Goal: Contribute content

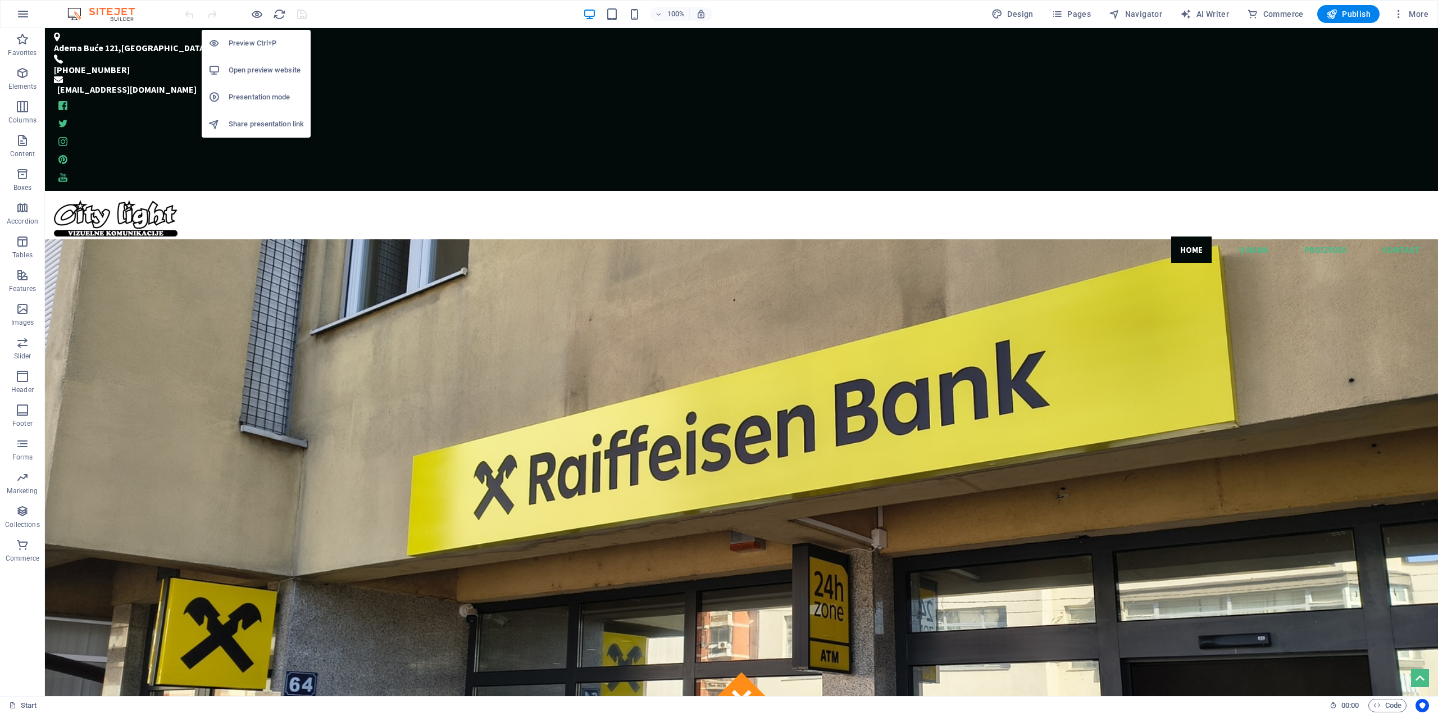
click at [271, 75] on h6 "Open preview website" at bounding box center [266, 69] width 75 height 13
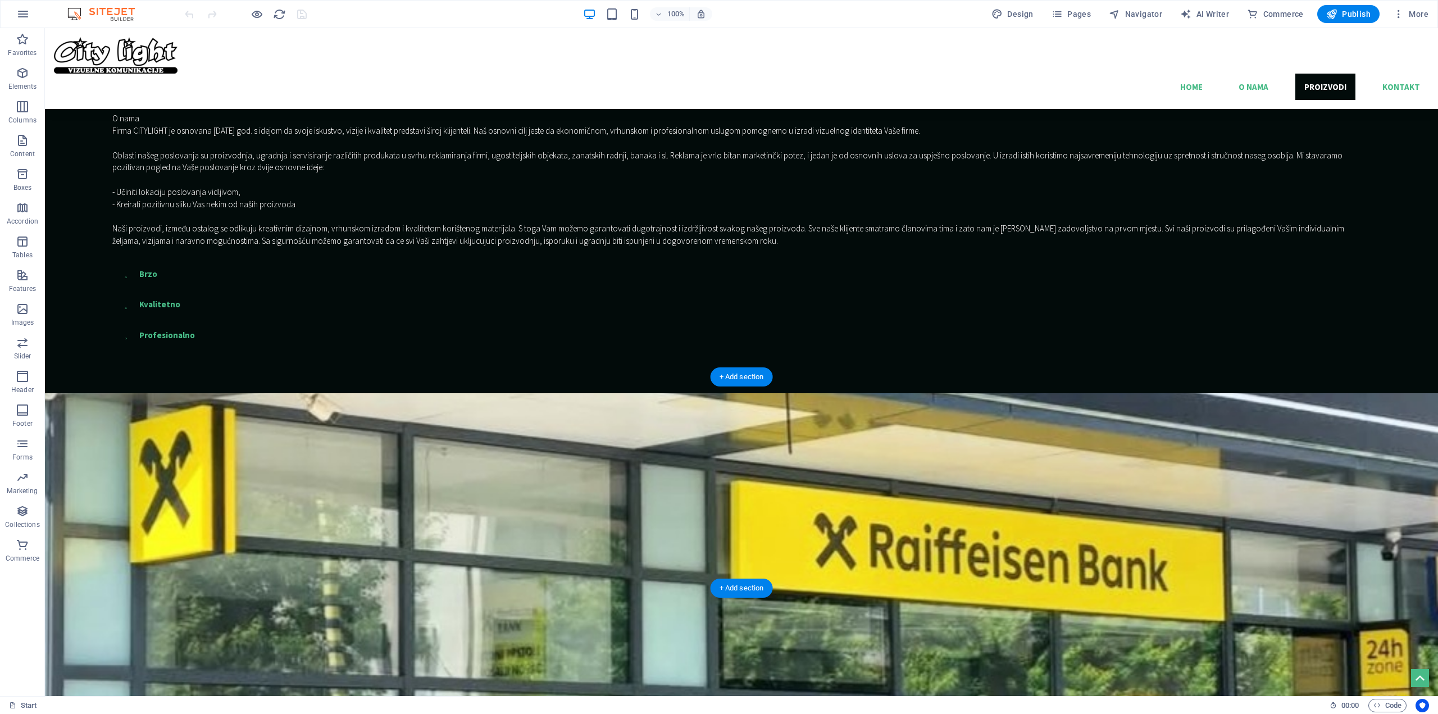
scroll to position [1175, 0]
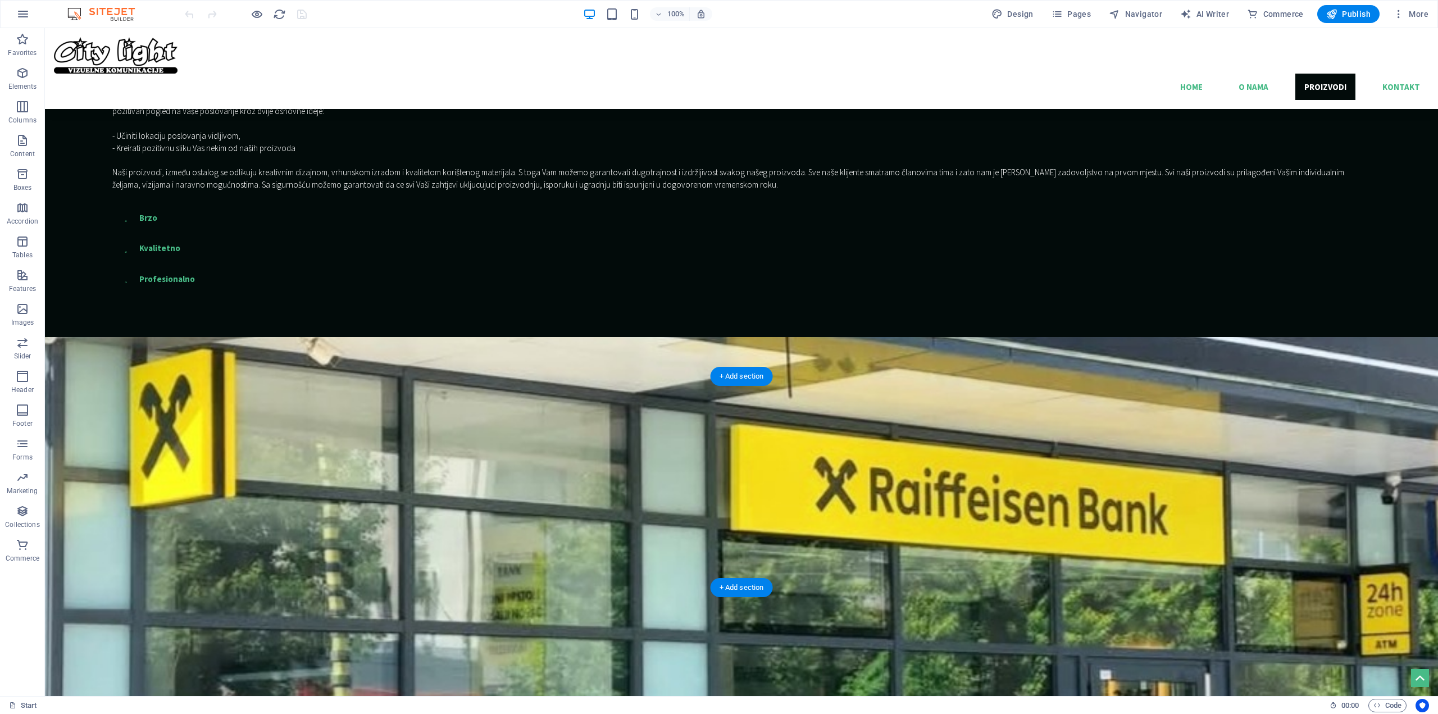
select select "px"
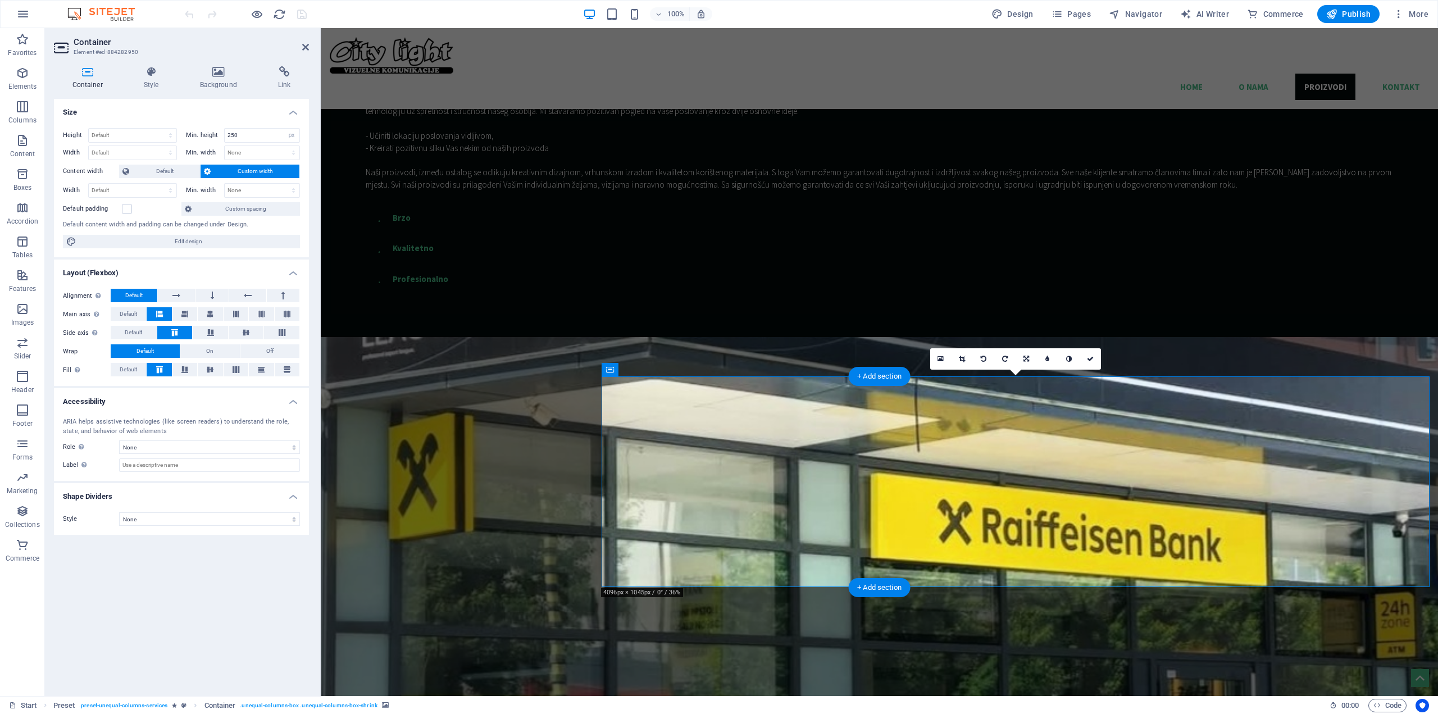
scroll to position [1199, 0]
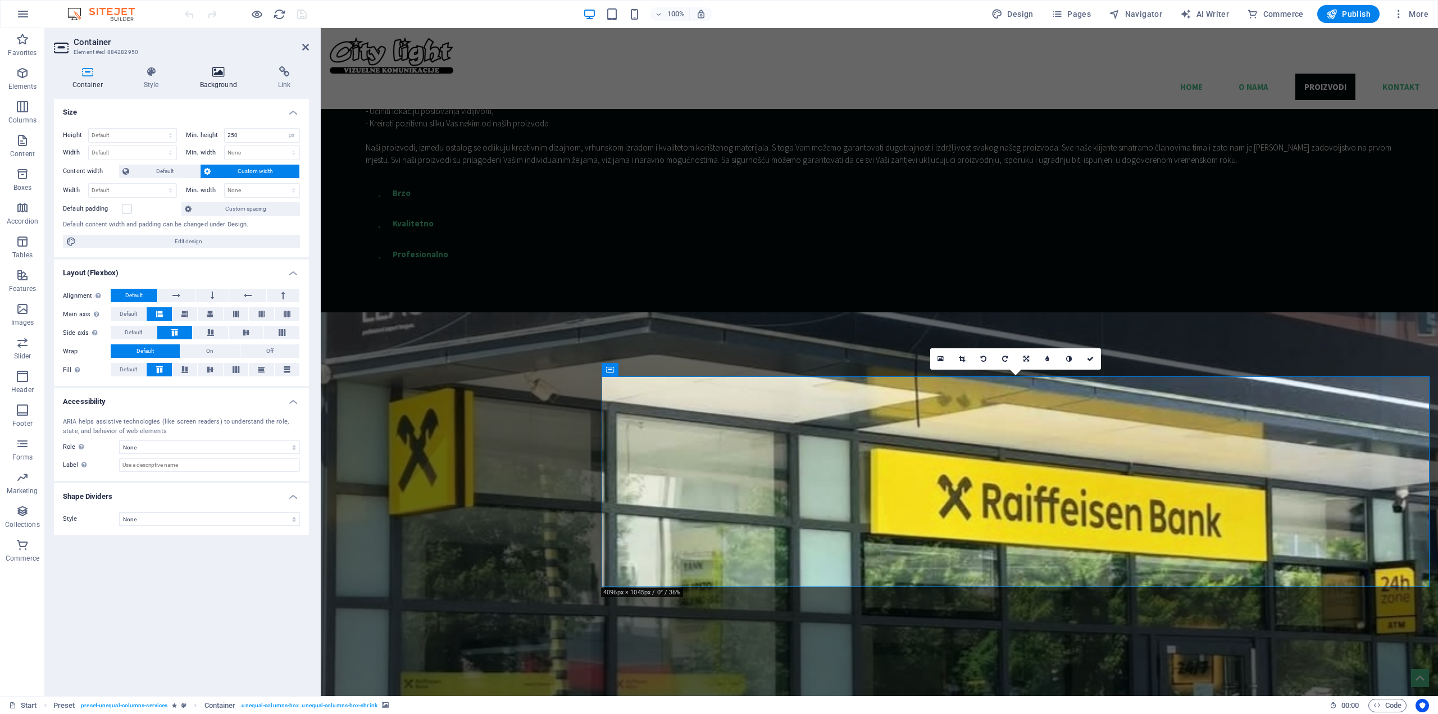
click at [221, 72] on icon at bounding box center [218, 71] width 74 height 11
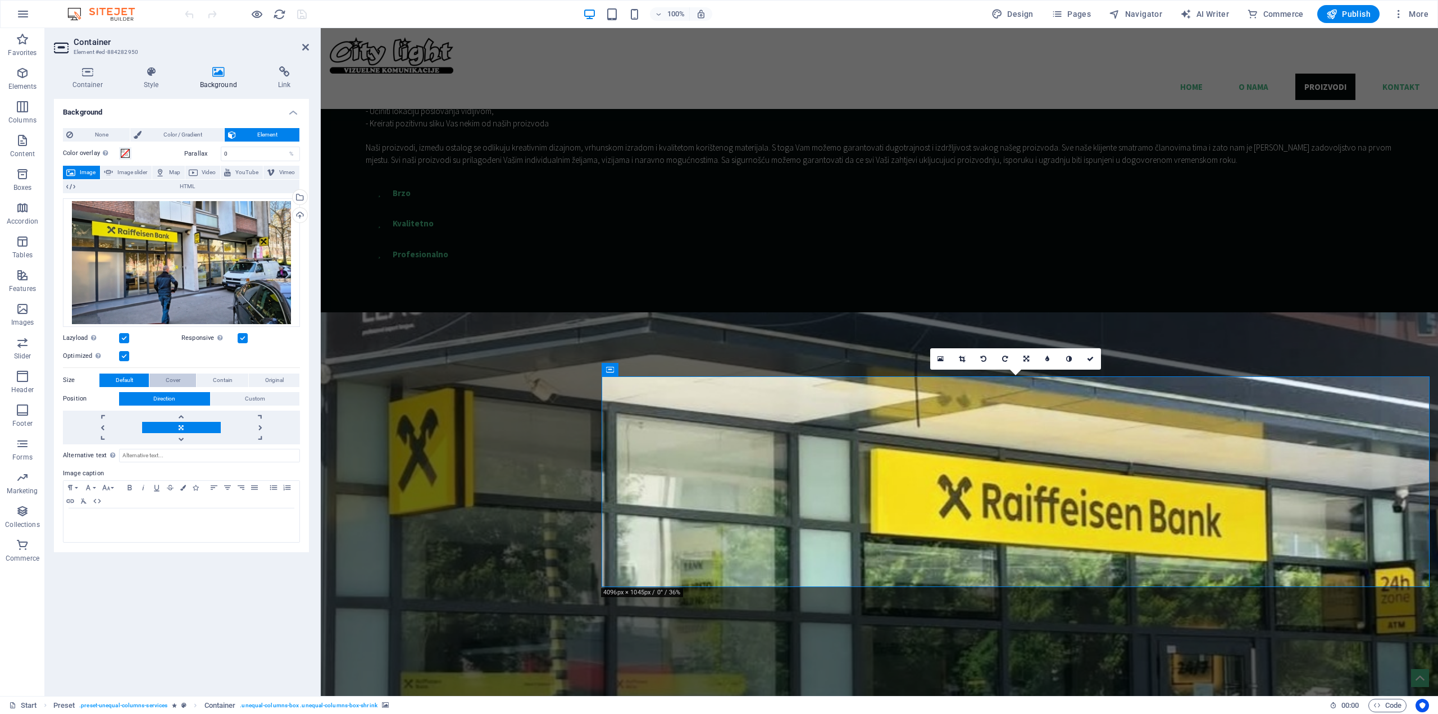
click at [176, 383] on span "Cover" at bounding box center [173, 379] width 15 height 13
click at [215, 380] on span "Contain" at bounding box center [223, 379] width 20 height 13
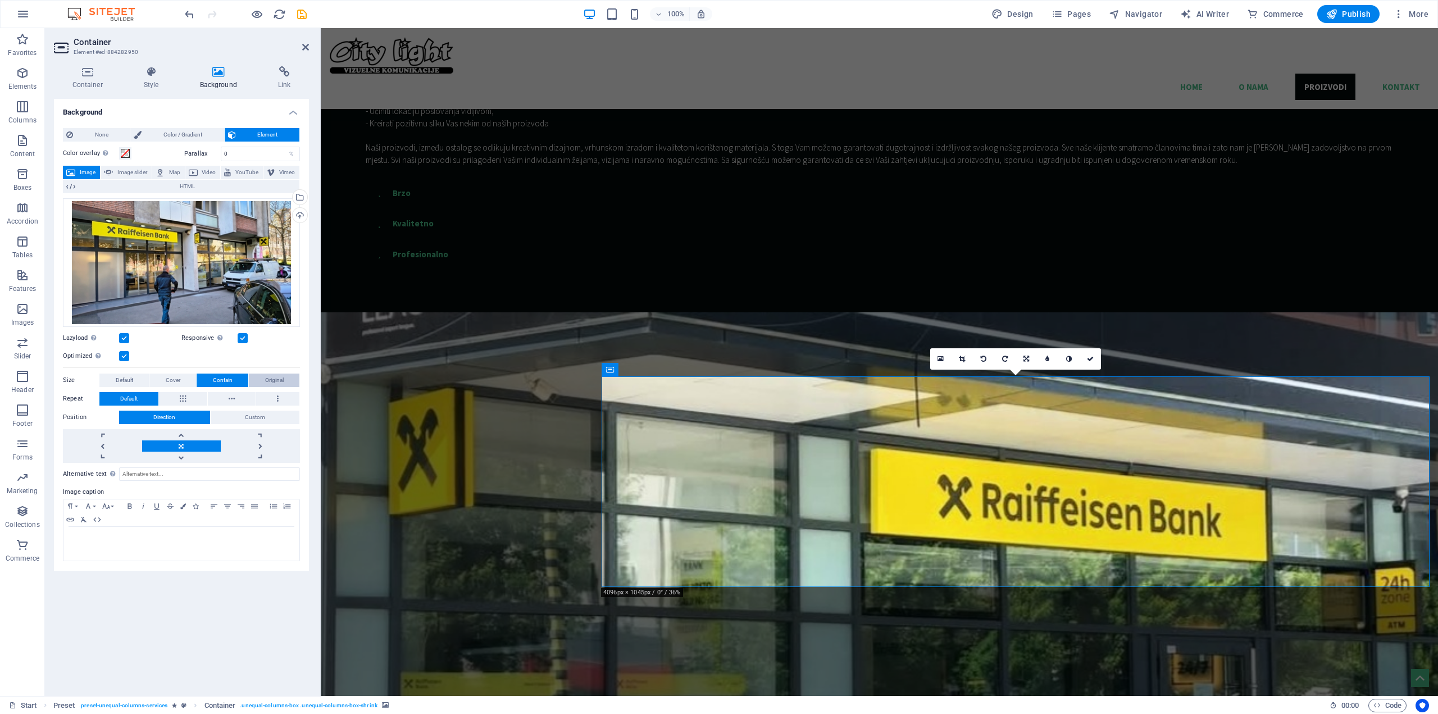
click at [273, 378] on span "Original" at bounding box center [274, 379] width 19 height 13
click at [232, 383] on button "Contain" at bounding box center [223, 379] width 52 height 13
click at [130, 382] on span "Default" at bounding box center [124, 379] width 17 height 13
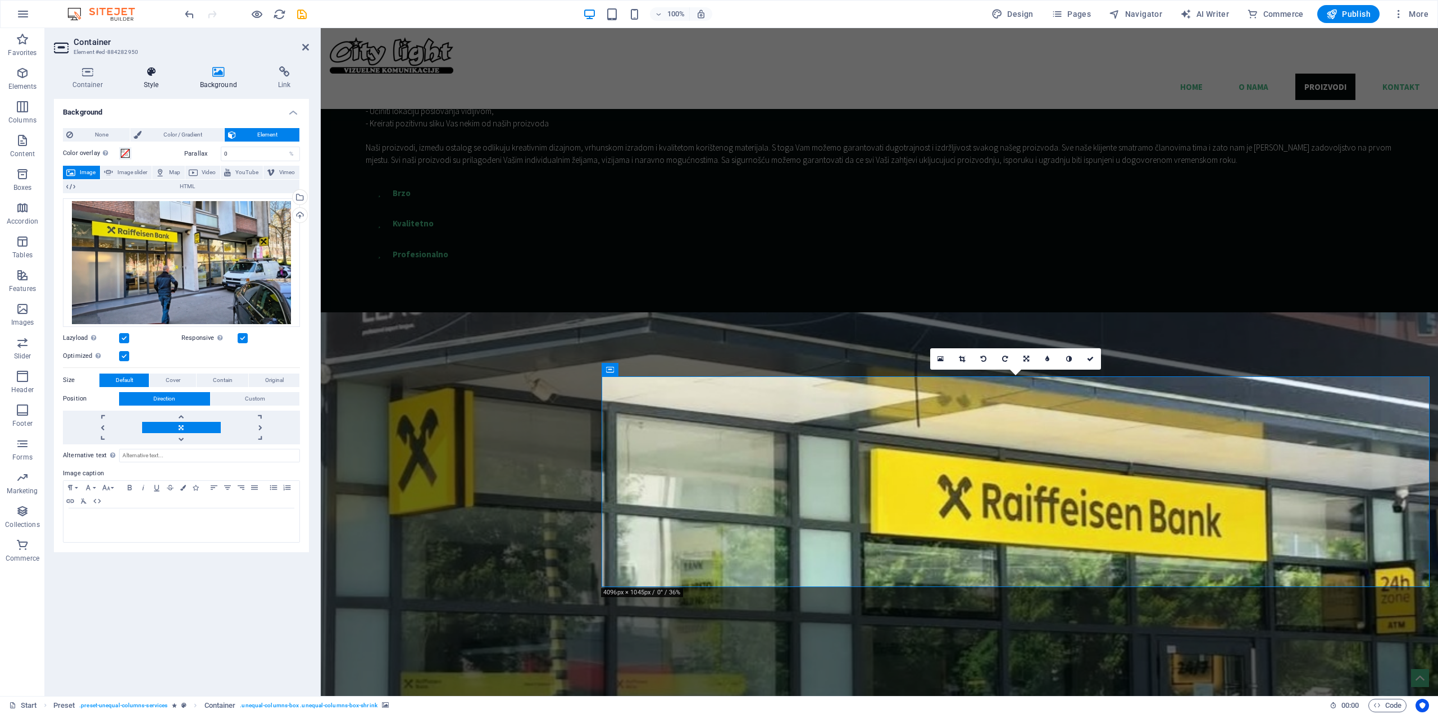
click at [158, 77] on h4 "Style" at bounding box center [153, 78] width 56 height 24
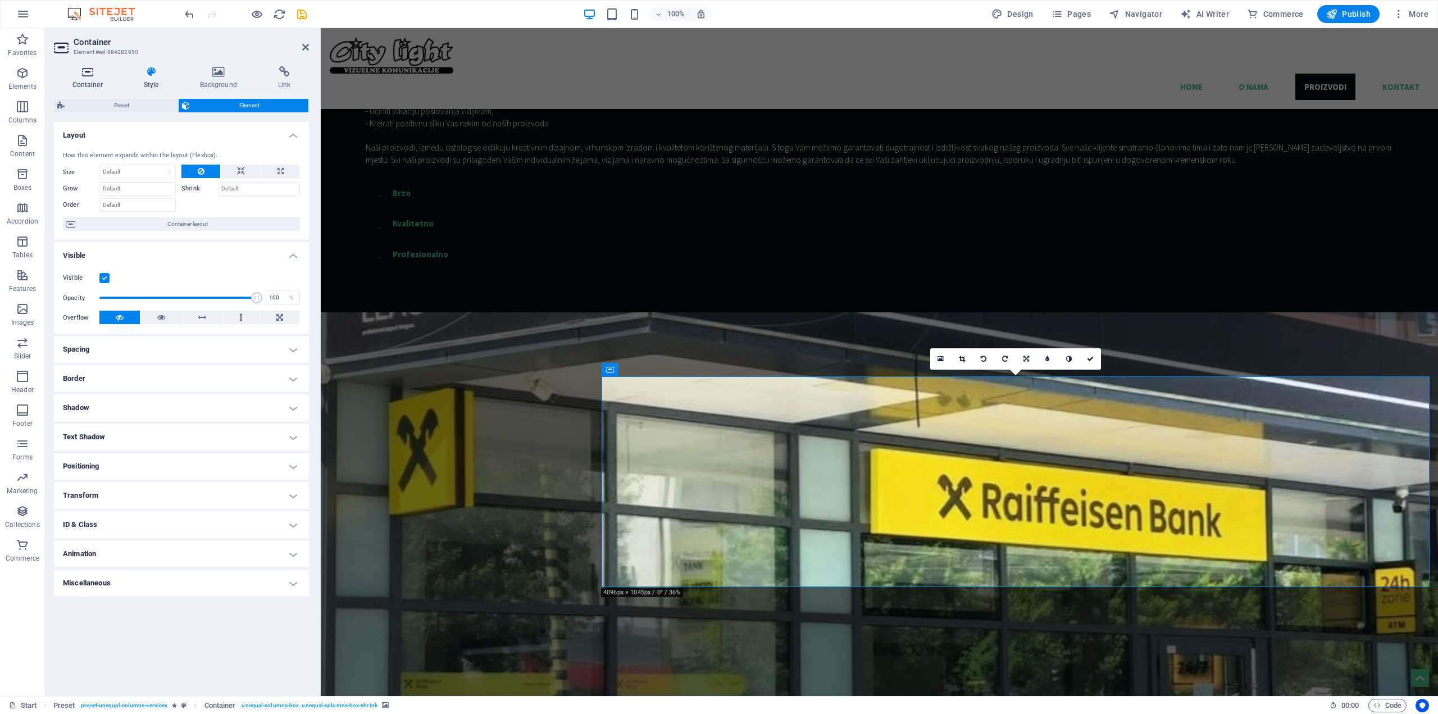
click at [88, 80] on h4 "Container" at bounding box center [89, 78] width 71 height 24
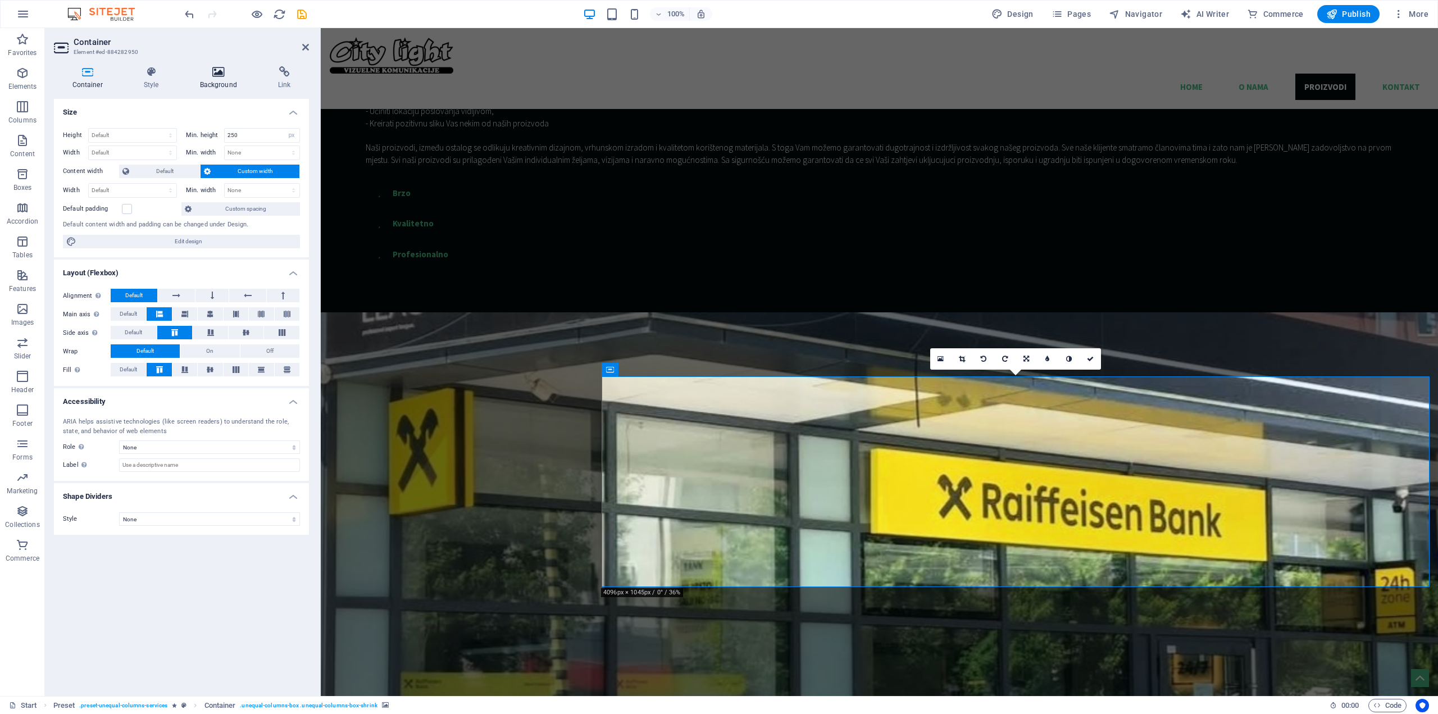
click at [218, 80] on h4 "Background" at bounding box center [220, 78] width 78 height 24
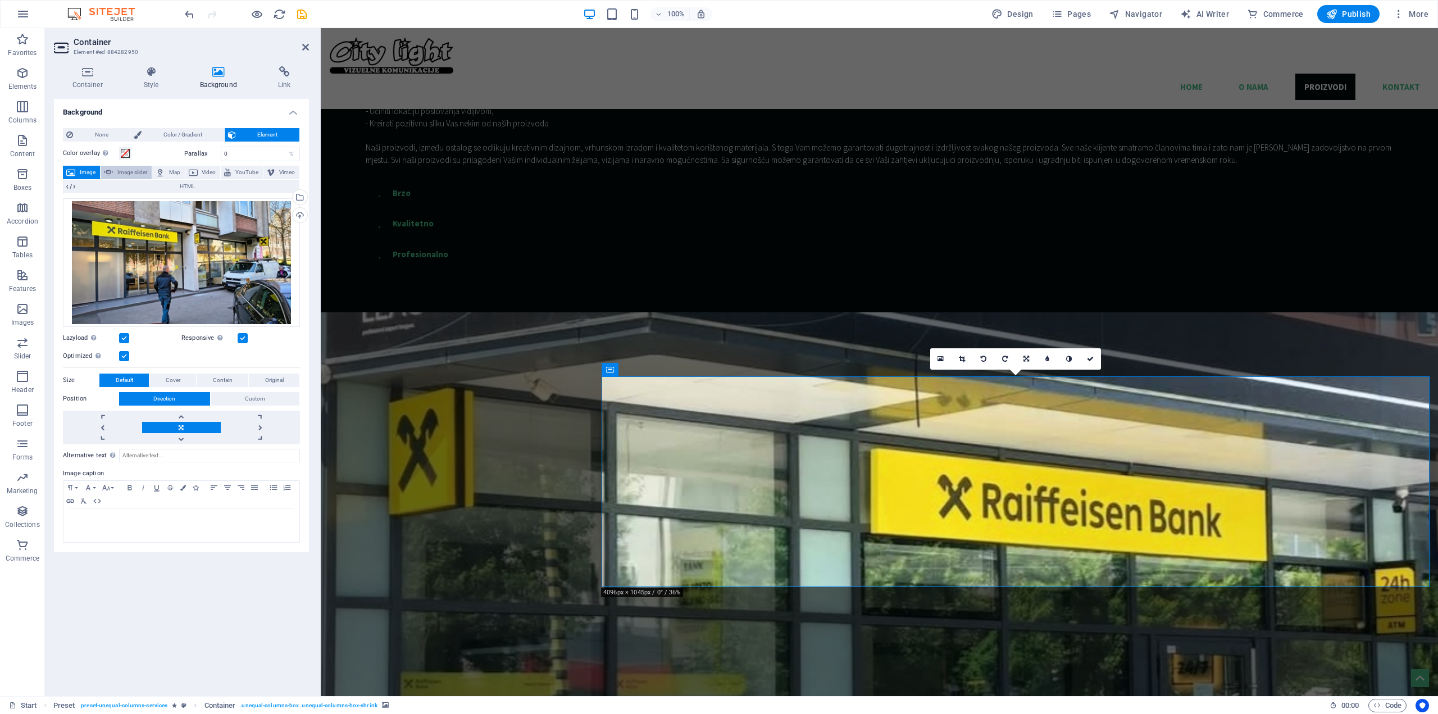
click at [135, 170] on span "Image slider" at bounding box center [132, 172] width 32 height 13
select select "ms"
select select "s"
select select "progressive"
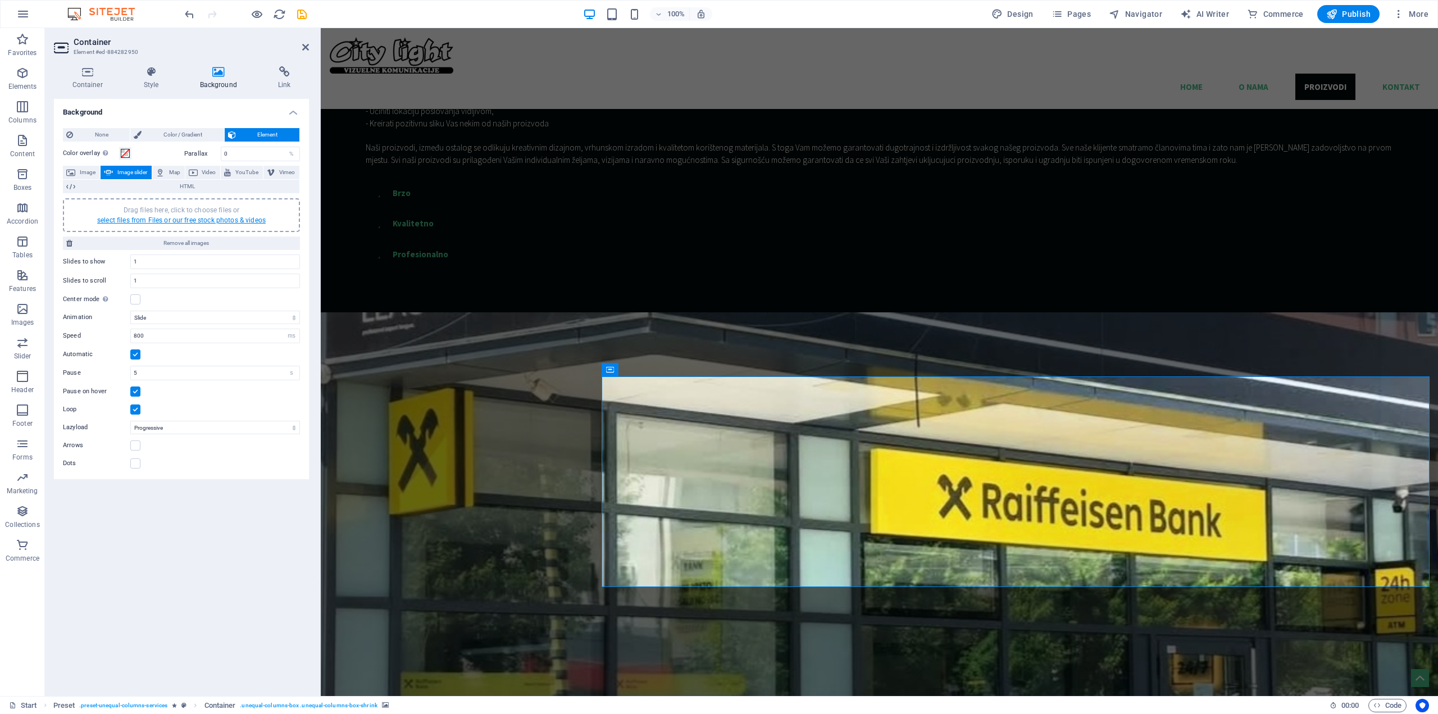
click at [154, 218] on link "select files from Files or our free stock photos & videos" at bounding box center [181, 220] width 168 height 8
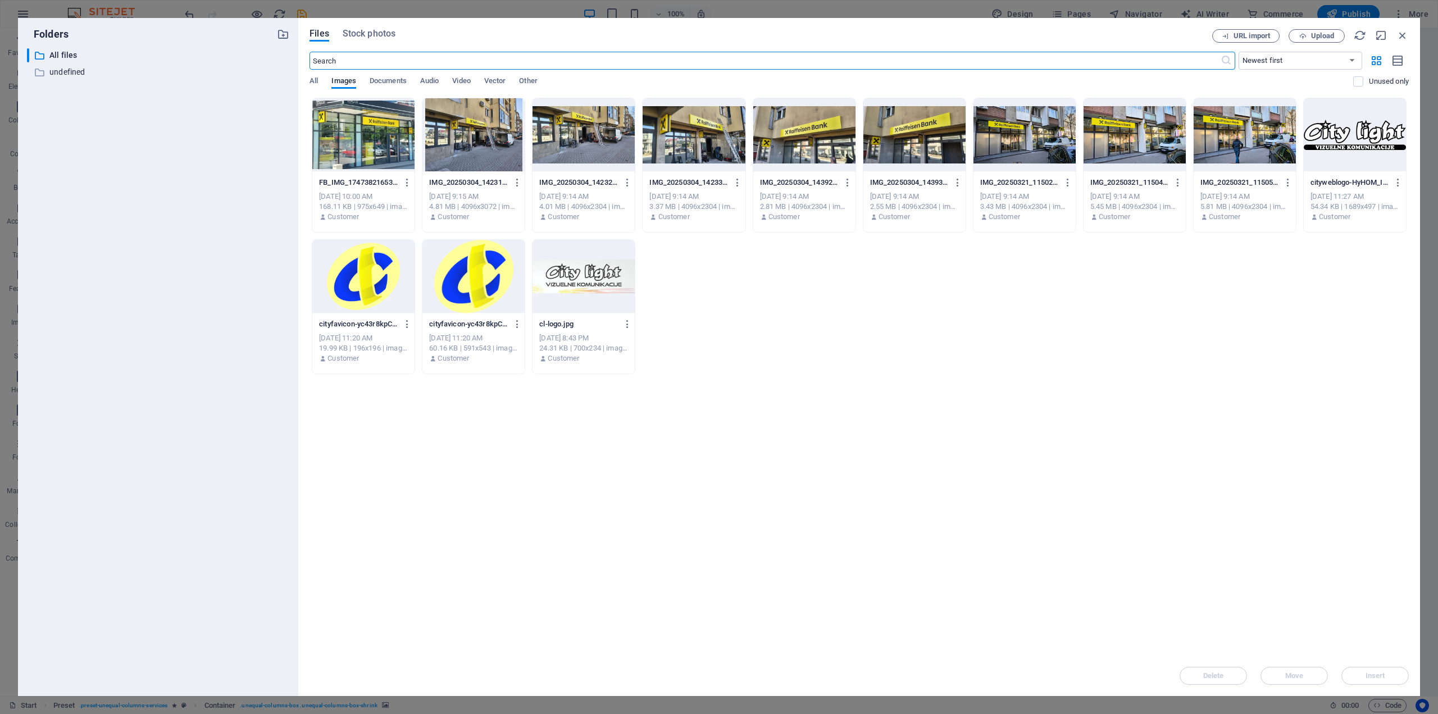
scroll to position [1236, 0]
click at [1137, 148] on div at bounding box center [1134, 134] width 102 height 73
click at [930, 142] on div at bounding box center [914, 134] width 102 height 73
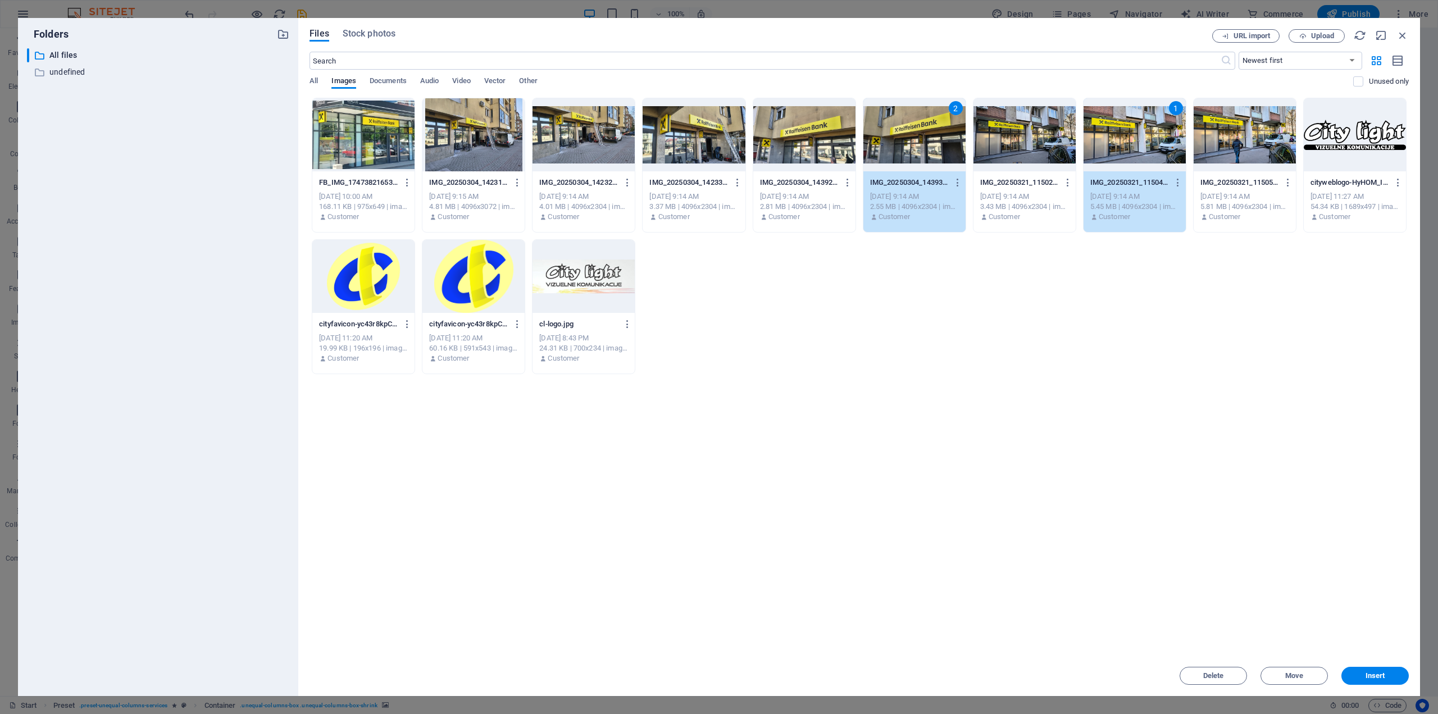
click at [570, 136] on div at bounding box center [583, 134] width 102 height 73
click at [381, 142] on div at bounding box center [363, 134] width 102 height 73
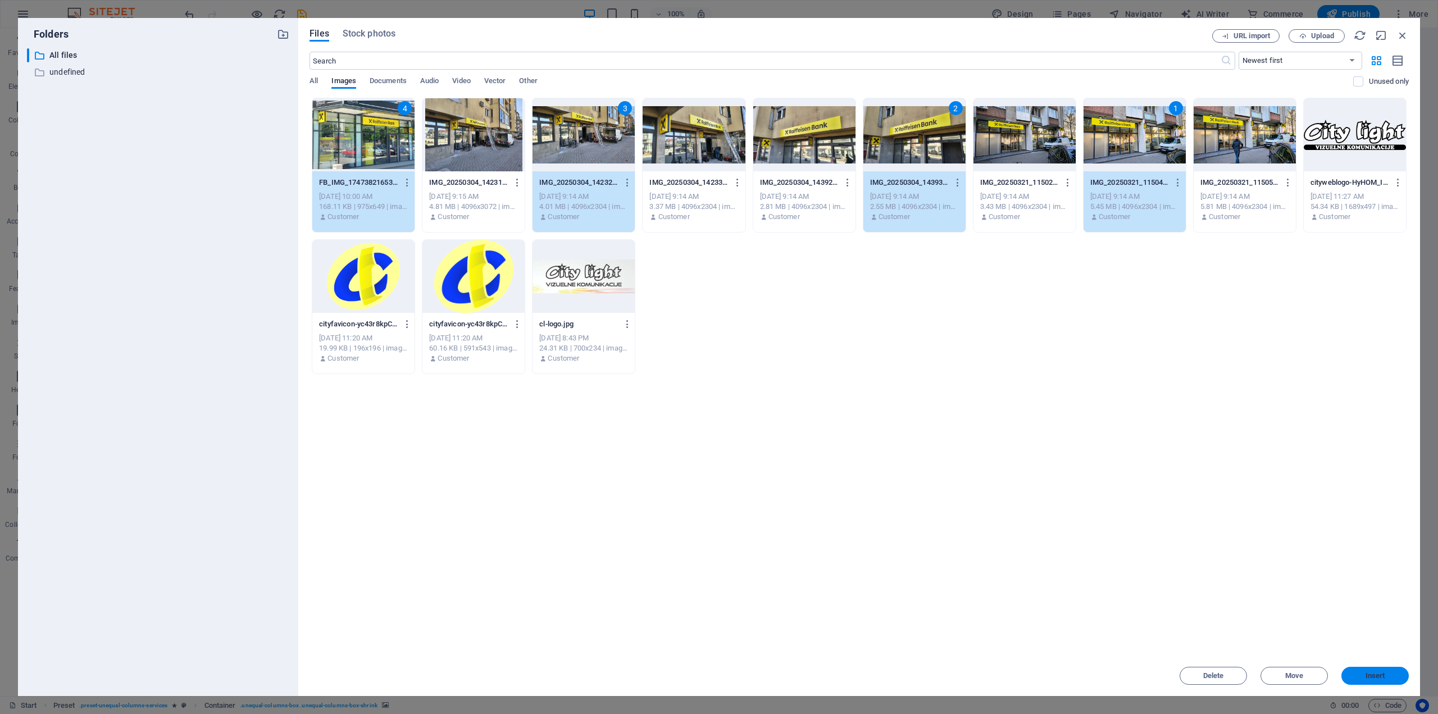
click at [1365, 679] on button "Insert" at bounding box center [1374, 676] width 67 height 18
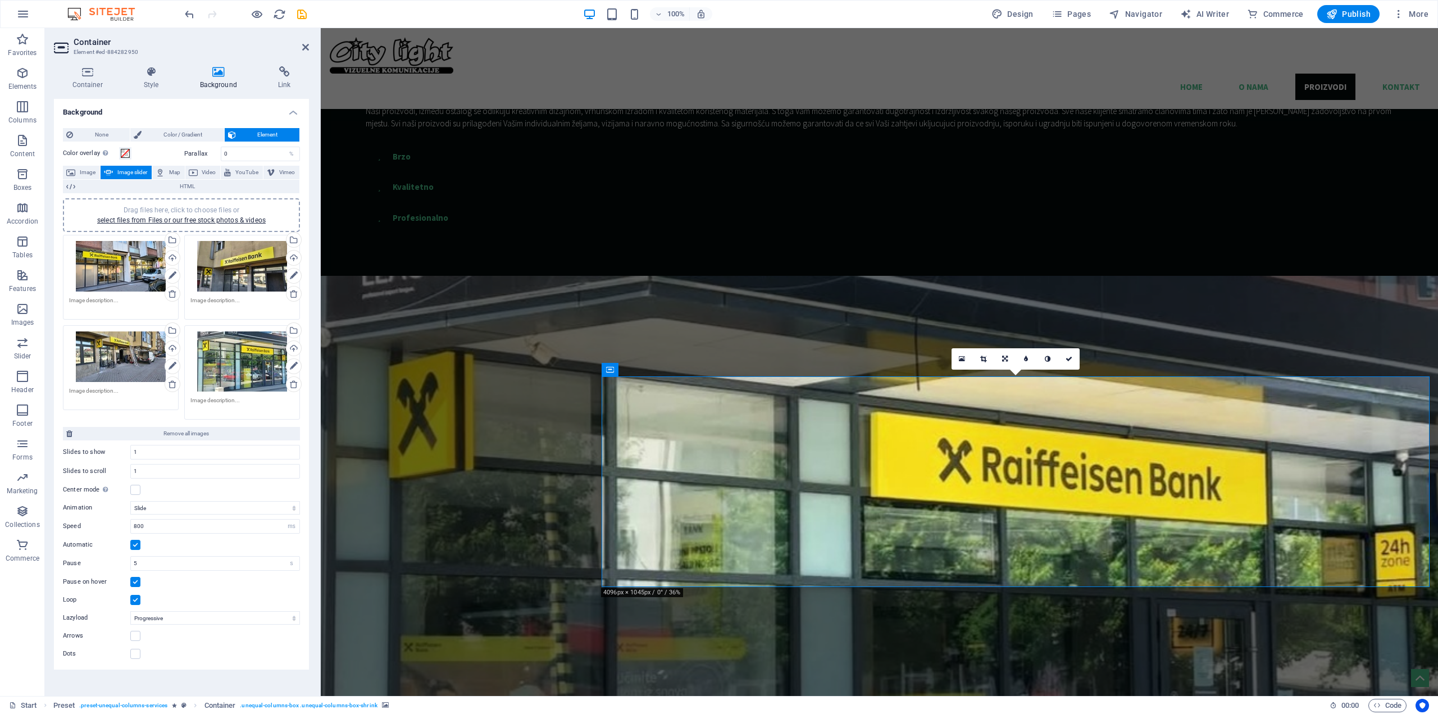
scroll to position [1199, 0]
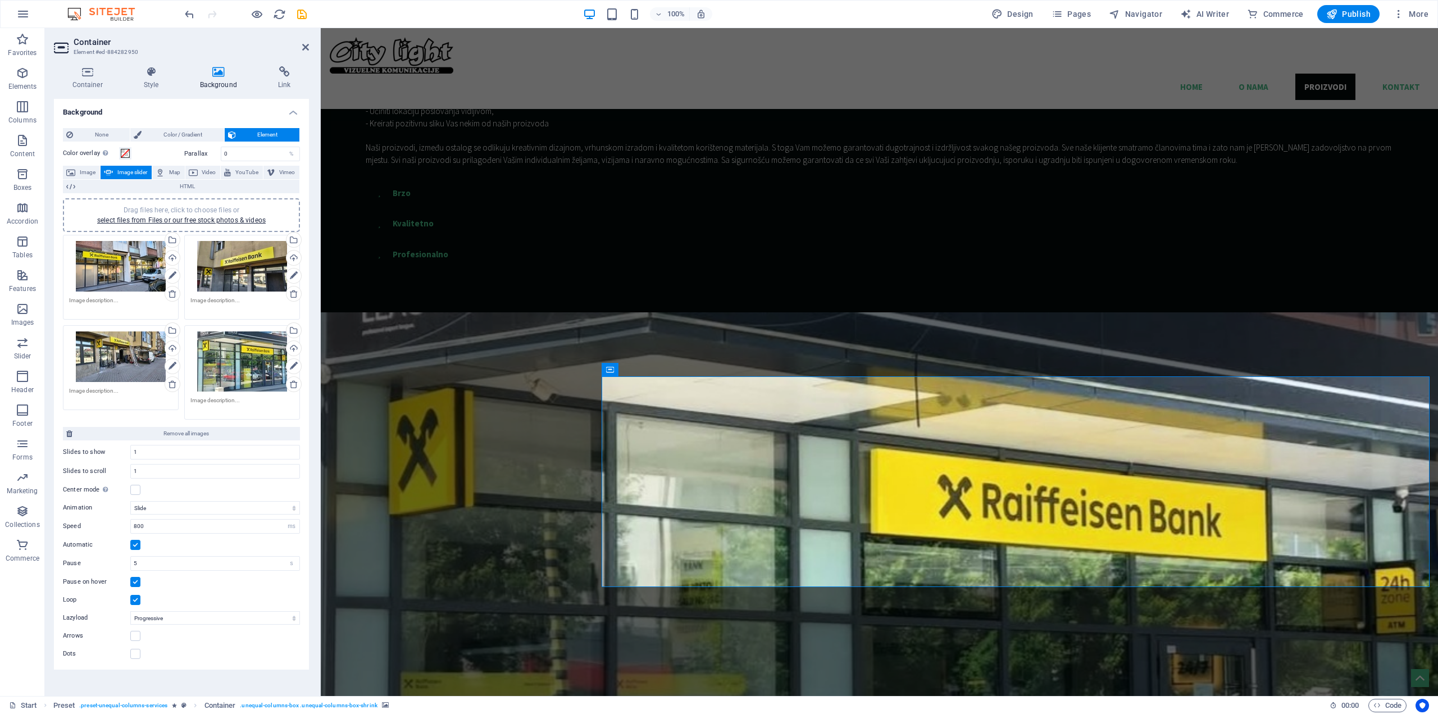
drag, startPoint x: 302, startPoint y: 12, endPoint x: 299, endPoint y: 19, distance: 6.8
click at [302, 12] on icon "save" at bounding box center [301, 14] width 13 height 13
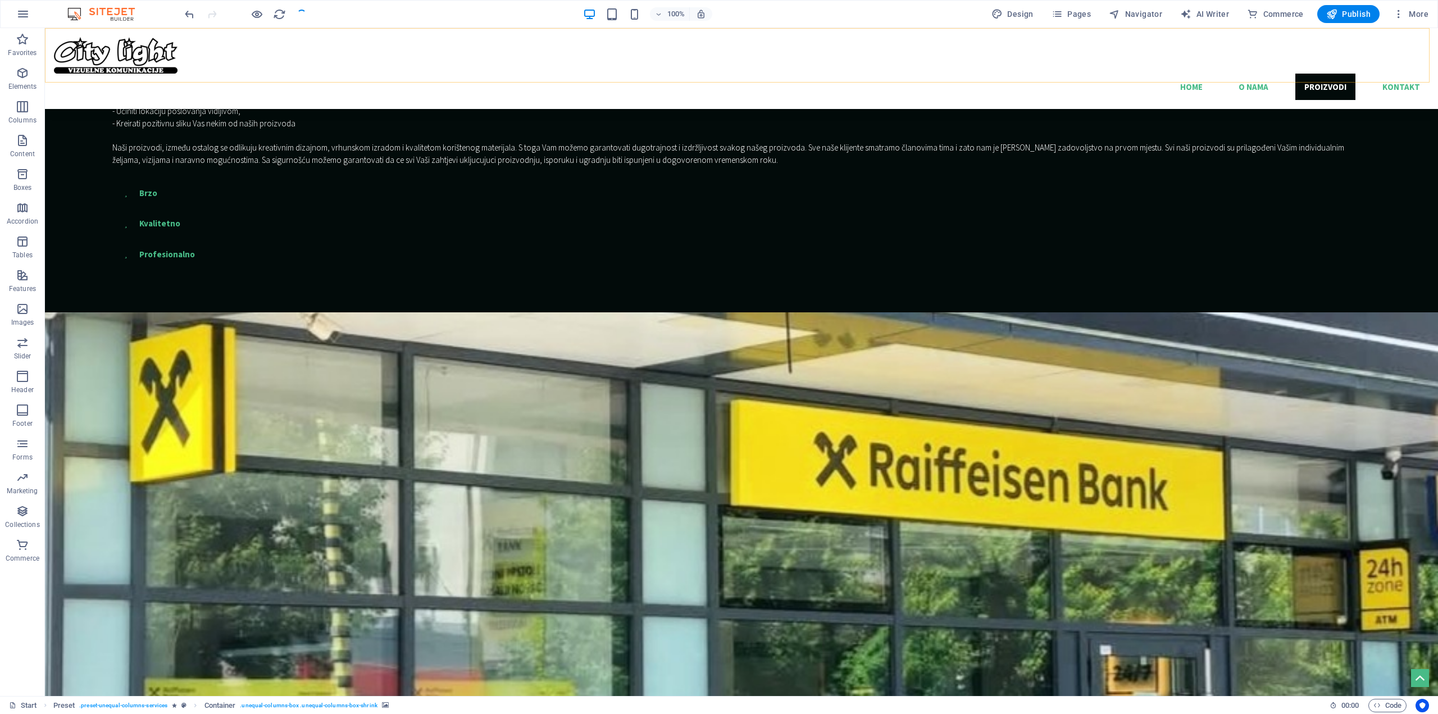
scroll to position [1175, 0]
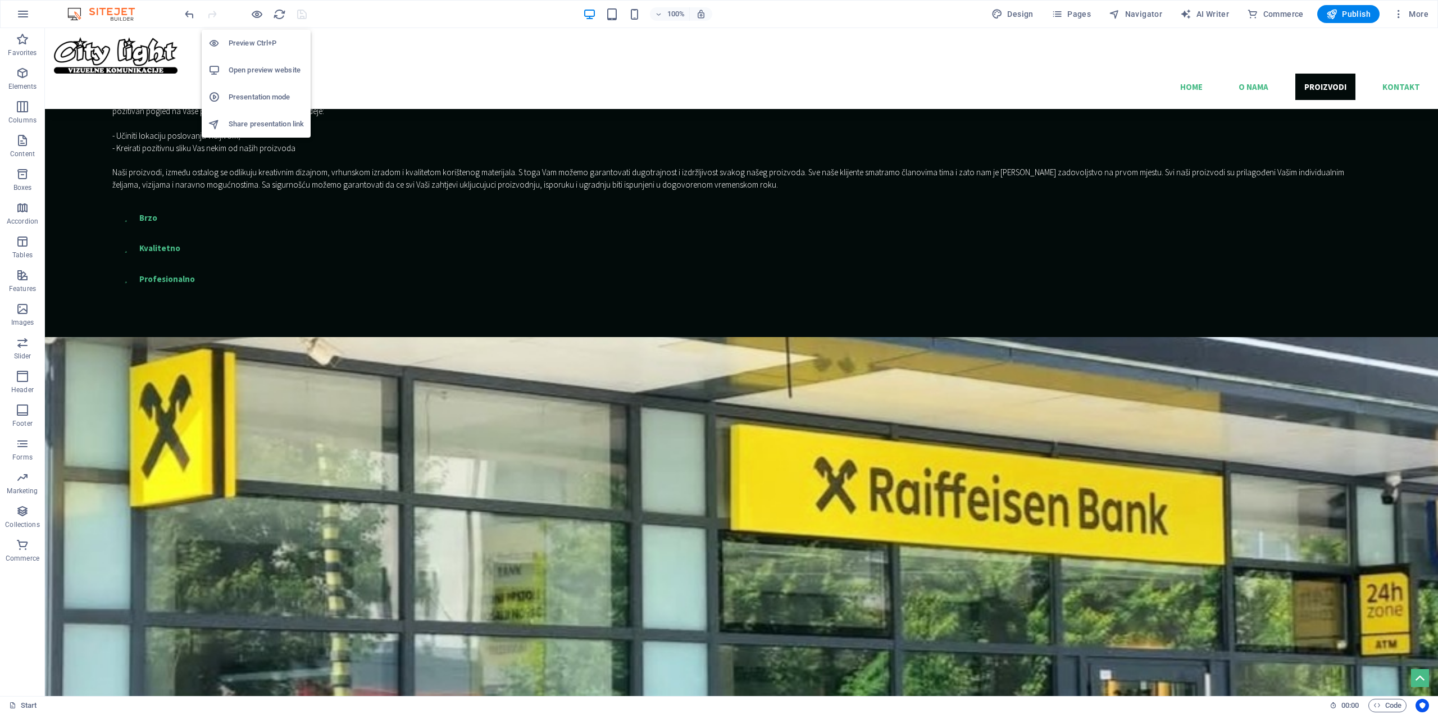
click at [258, 65] on h6 "Open preview website" at bounding box center [266, 69] width 75 height 13
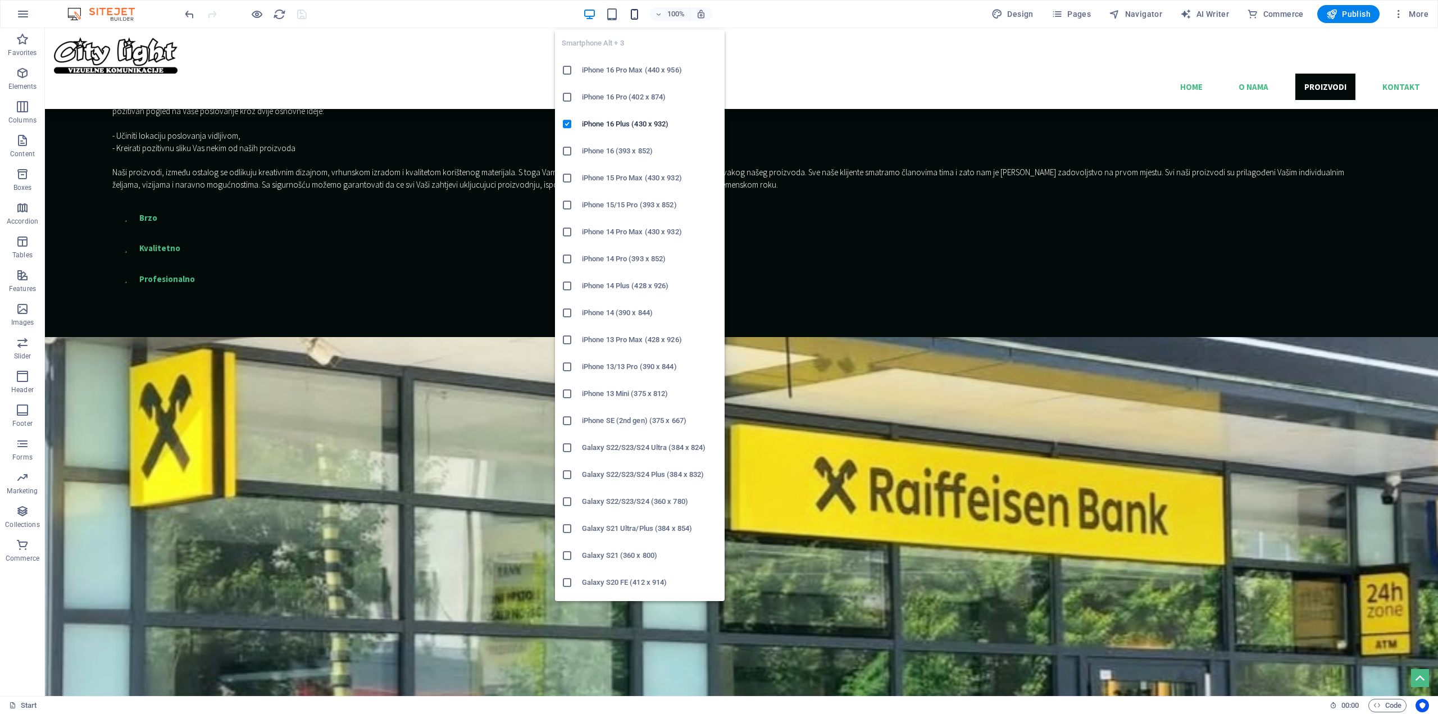
click at [636, 13] on icon "button" at bounding box center [634, 14] width 13 height 13
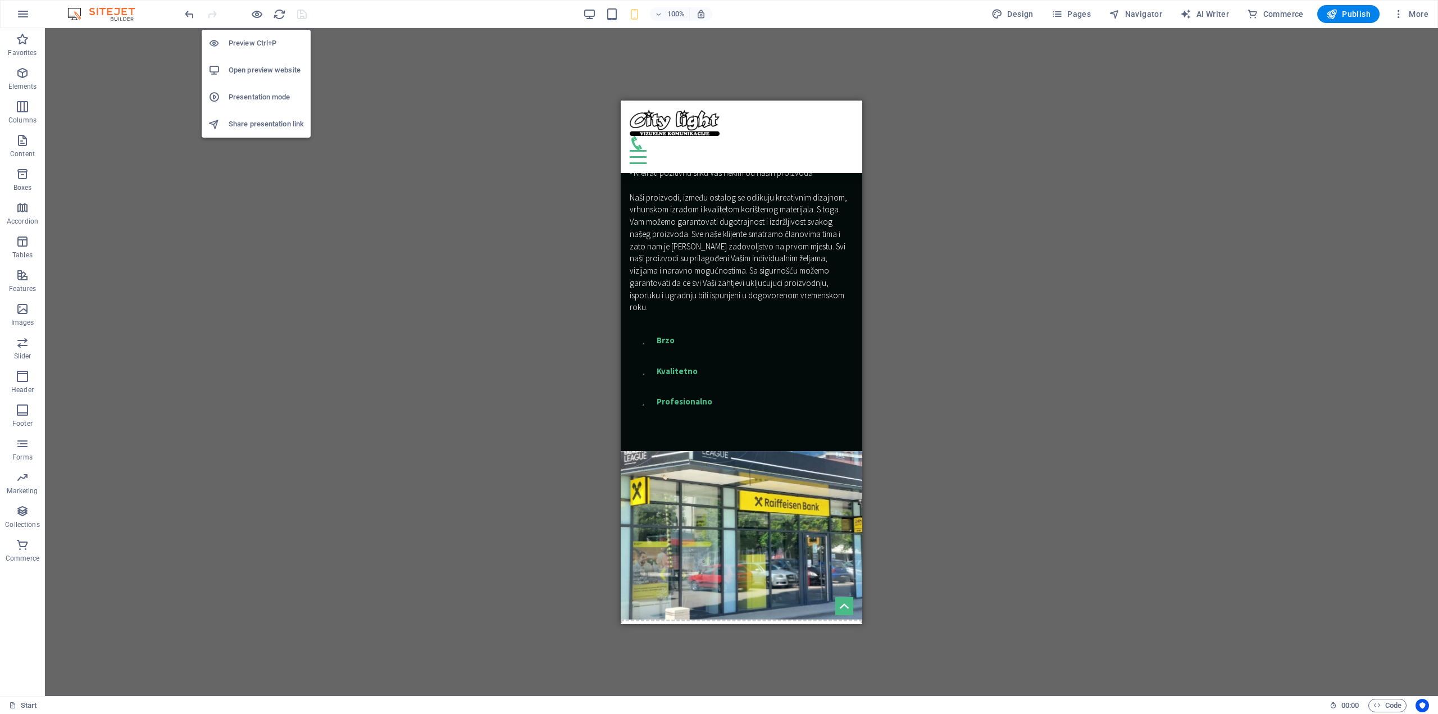
click at [266, 72] on h6 "Open preview website" at bounding box center [266, 69] width 75 height 13
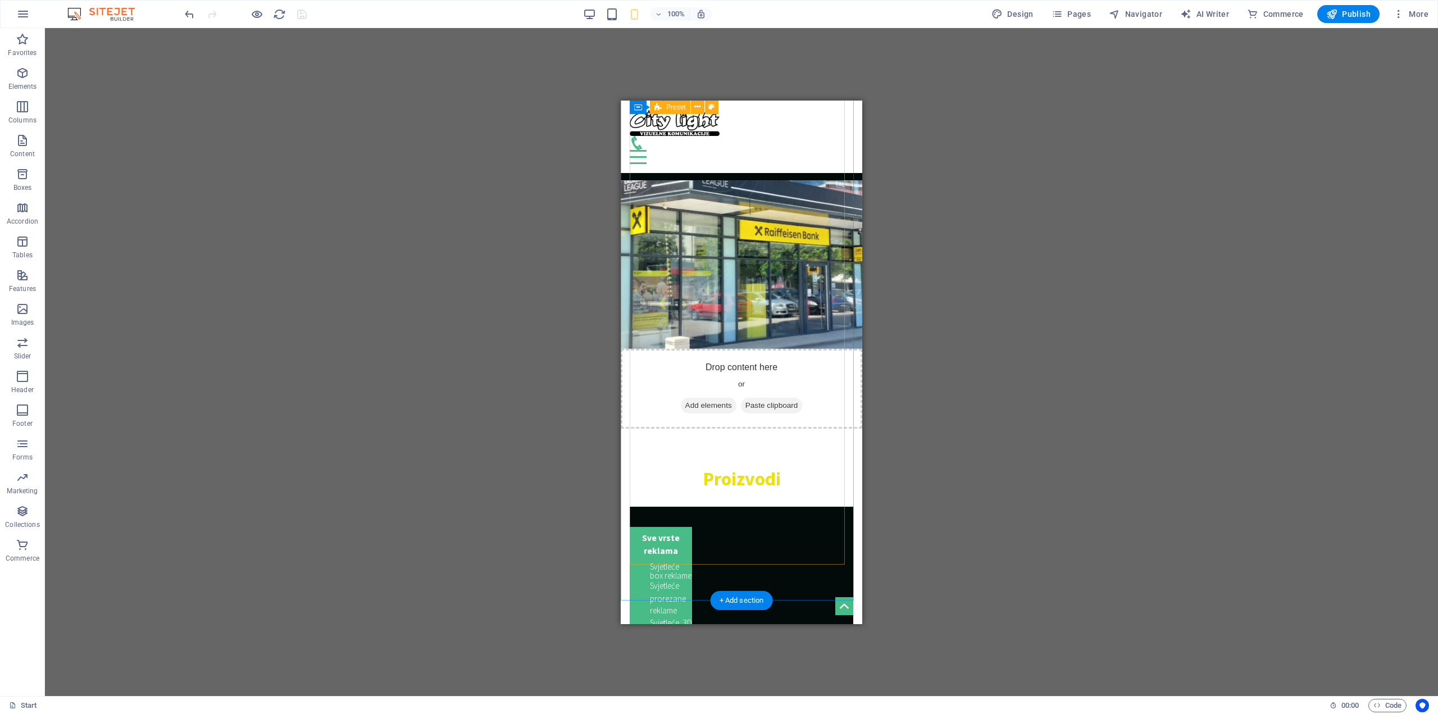
scroll to position [1512, 0]
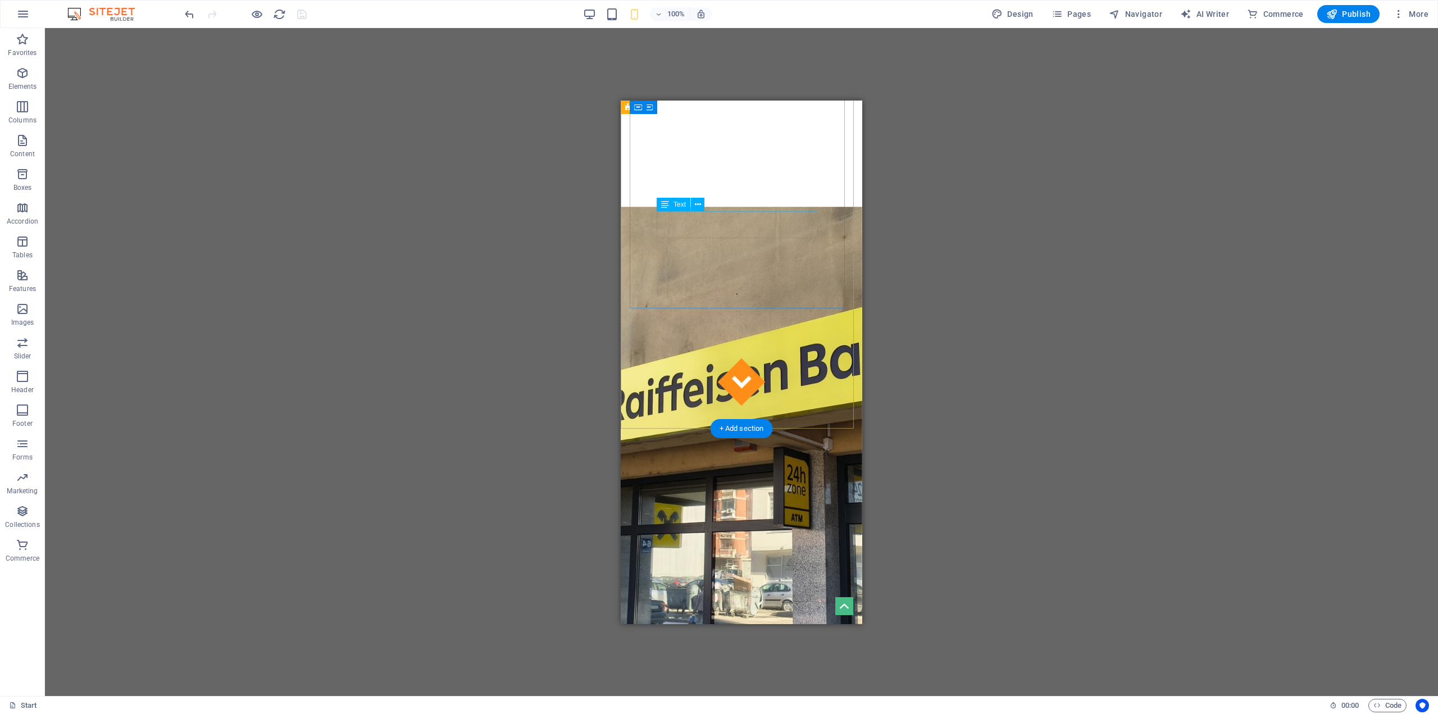
scroll to position [393, 0]
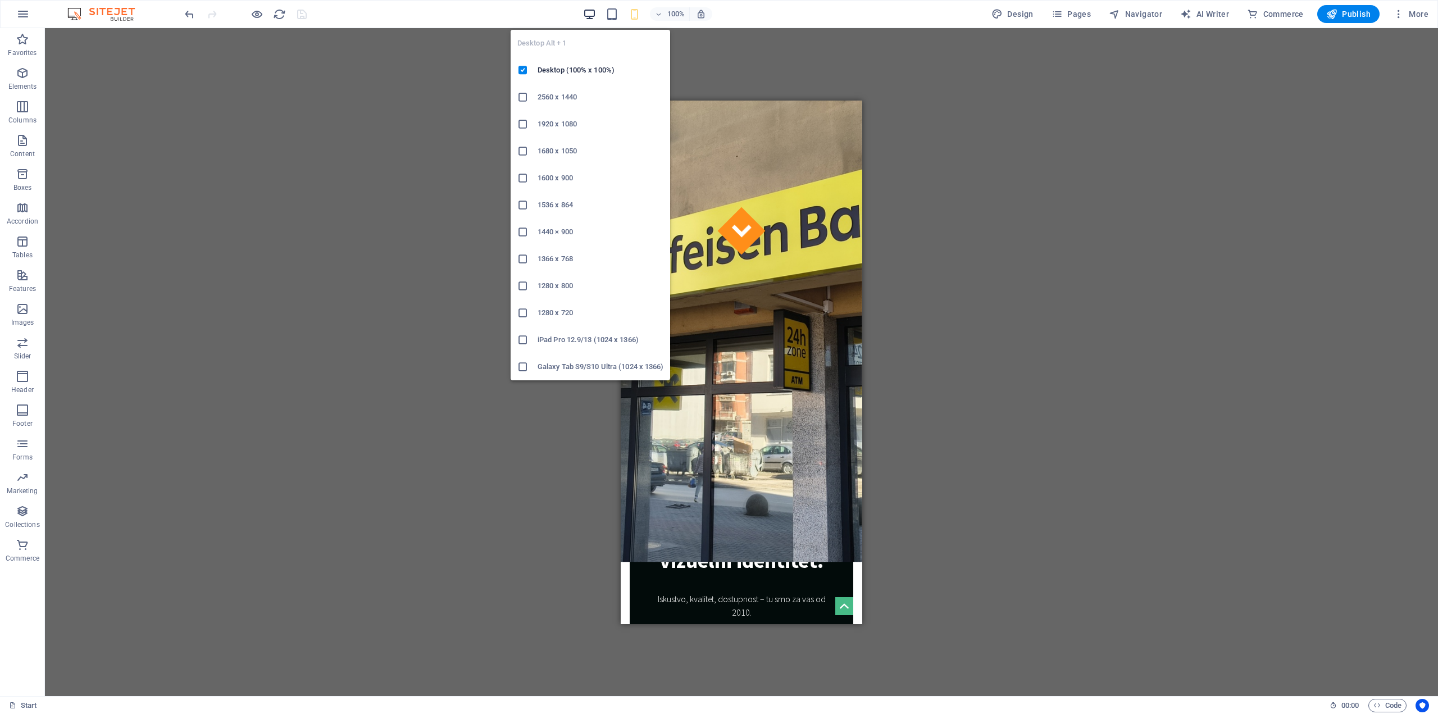
click at [590, 15] on icon "button" at bounding box center [589, 14] width 13 height 13
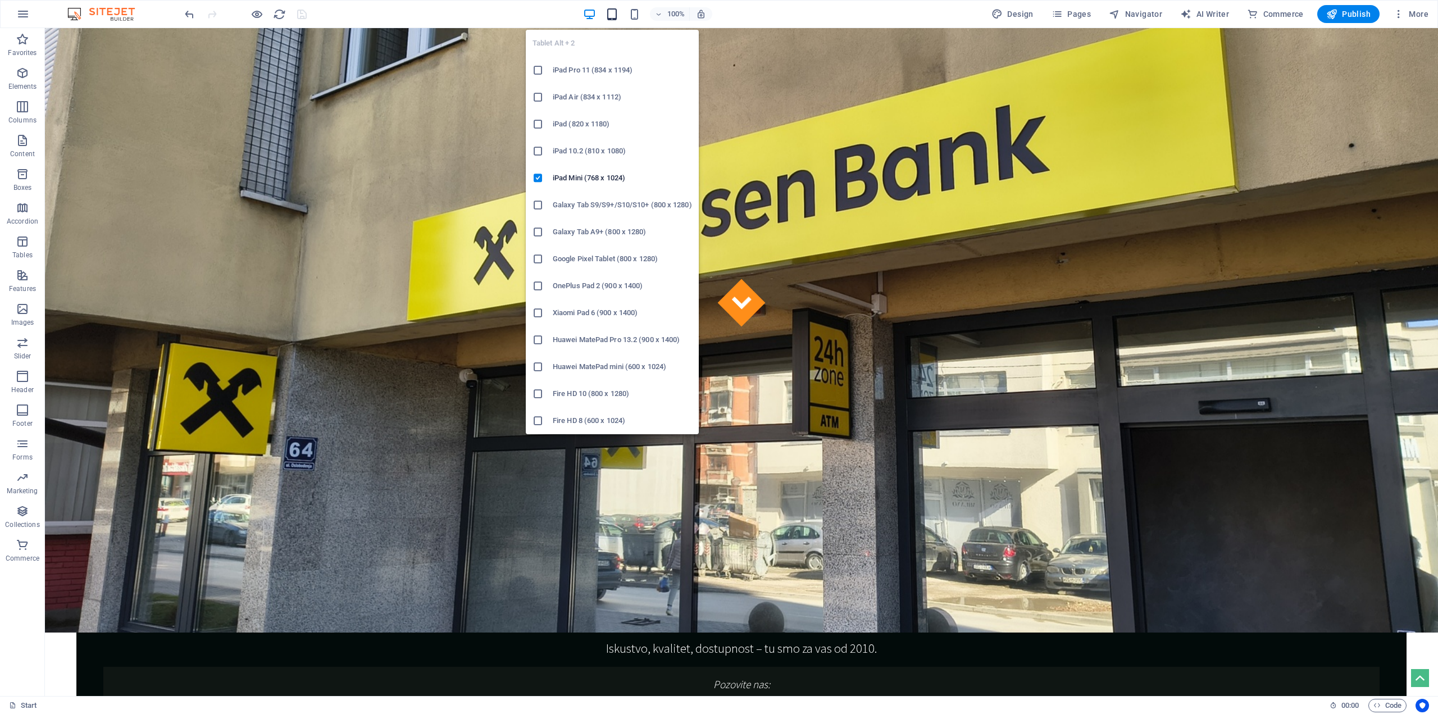
click at [615, 15] on icon "button" at bounding box center [611, 14] width 13 height 13
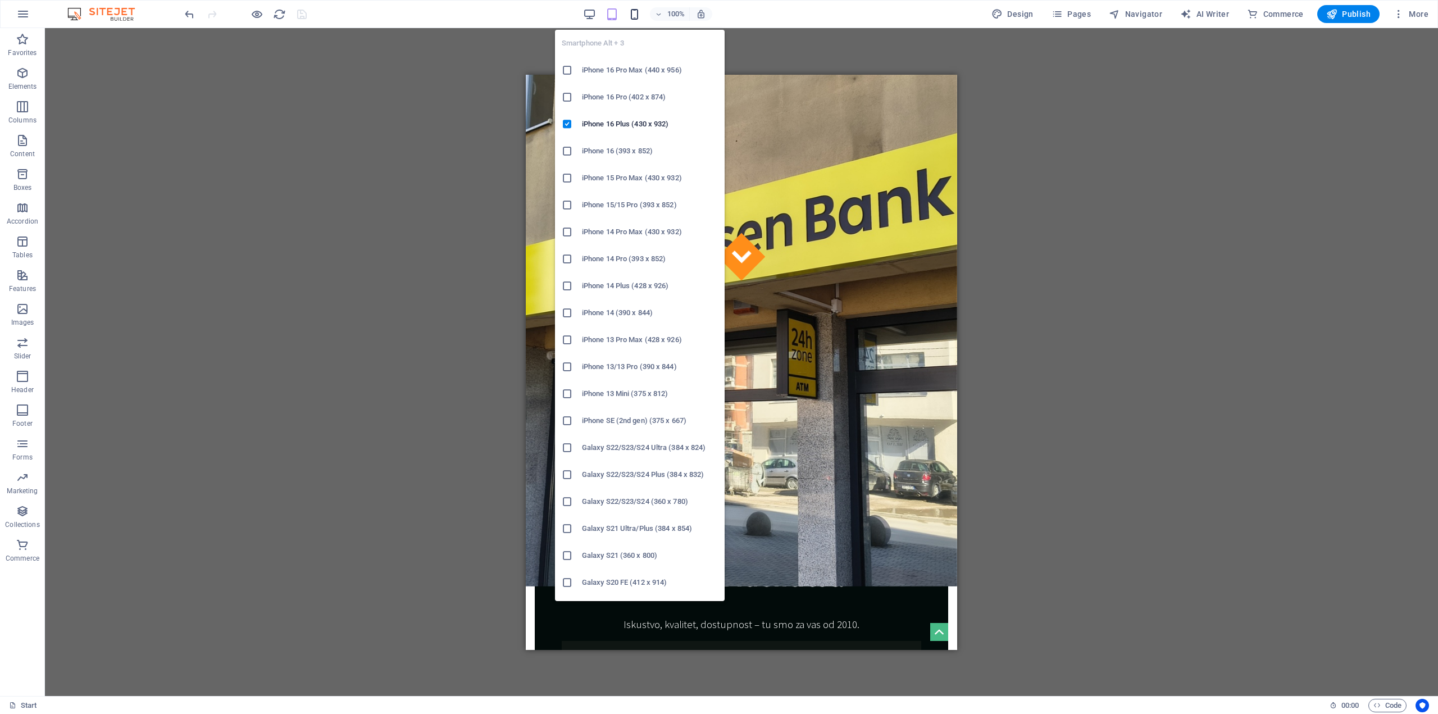
click at [636, 18] on icon "button" at bounding box center [634, 14] width 13 height 13
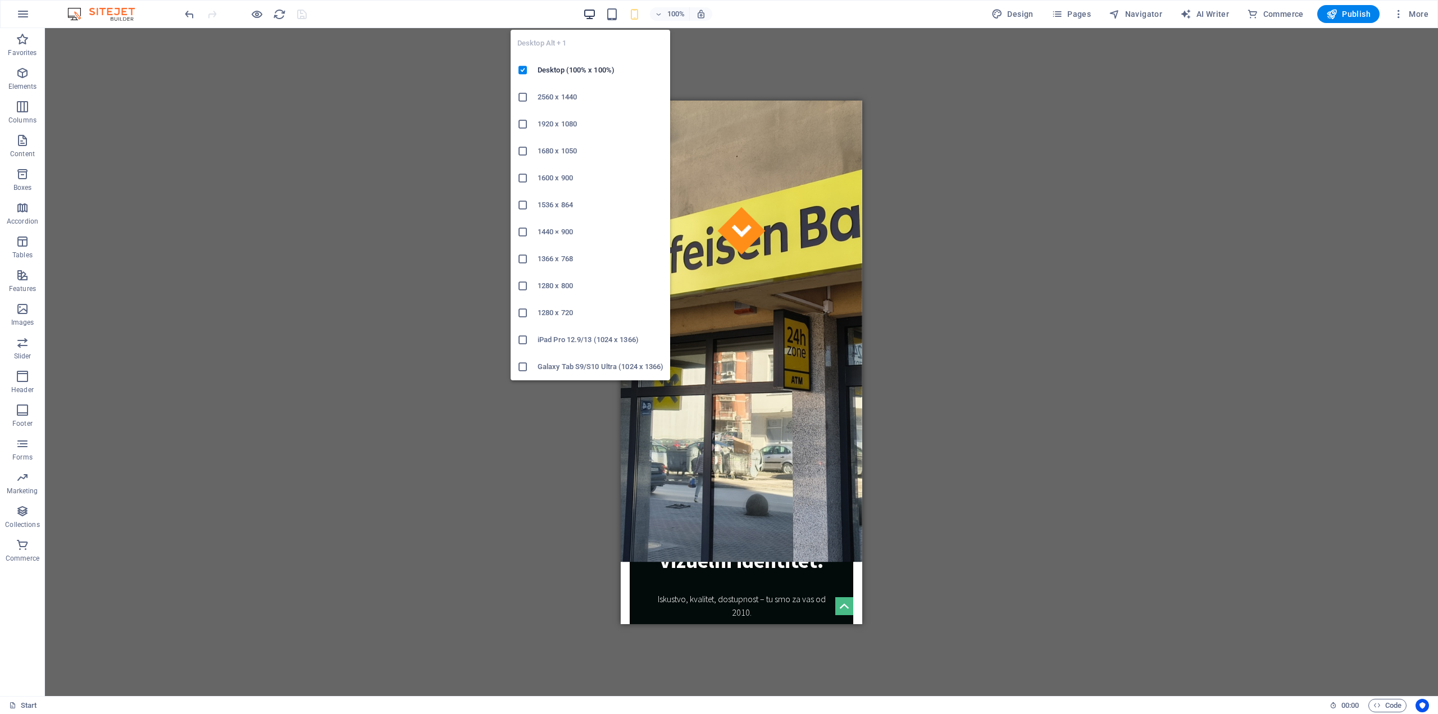
click at [590, 15] on icon "button" at bounding box center [589, 14] width 13 height 13
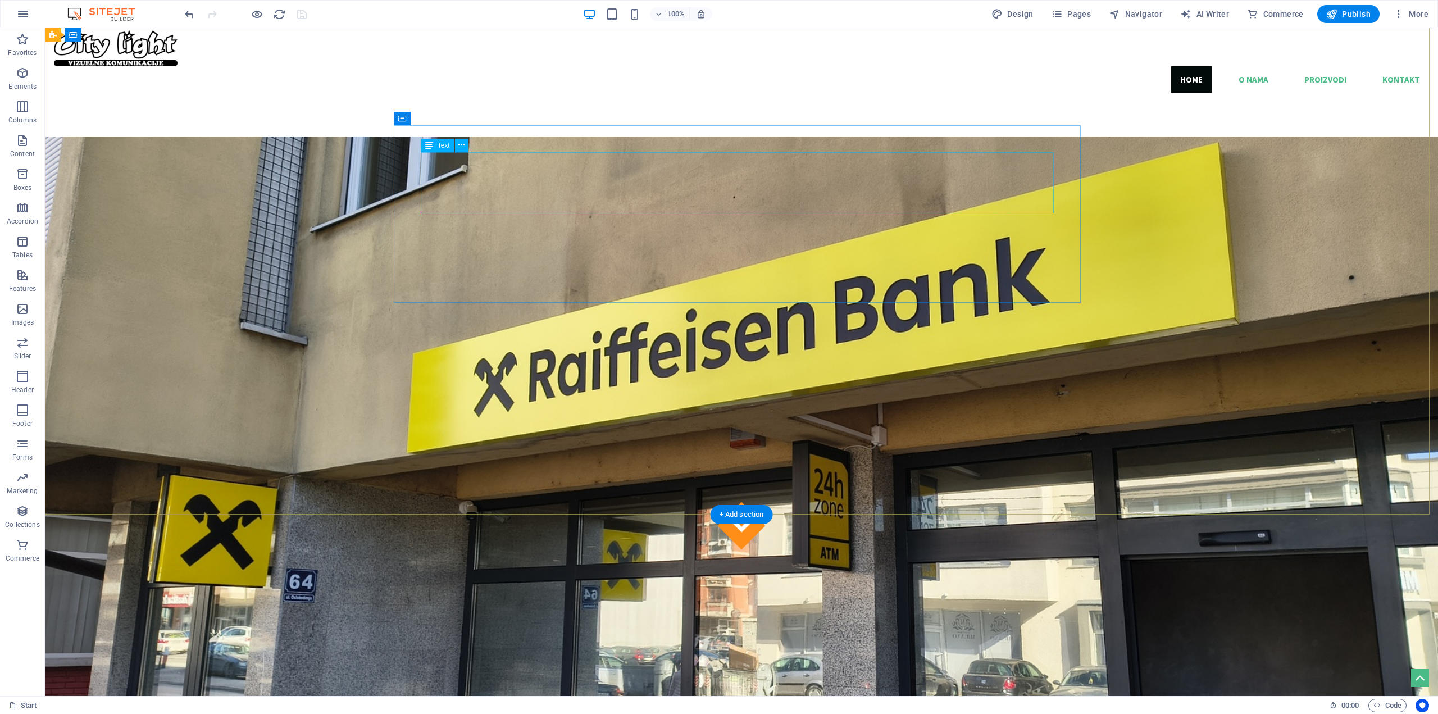
scroll to position [168, 0]
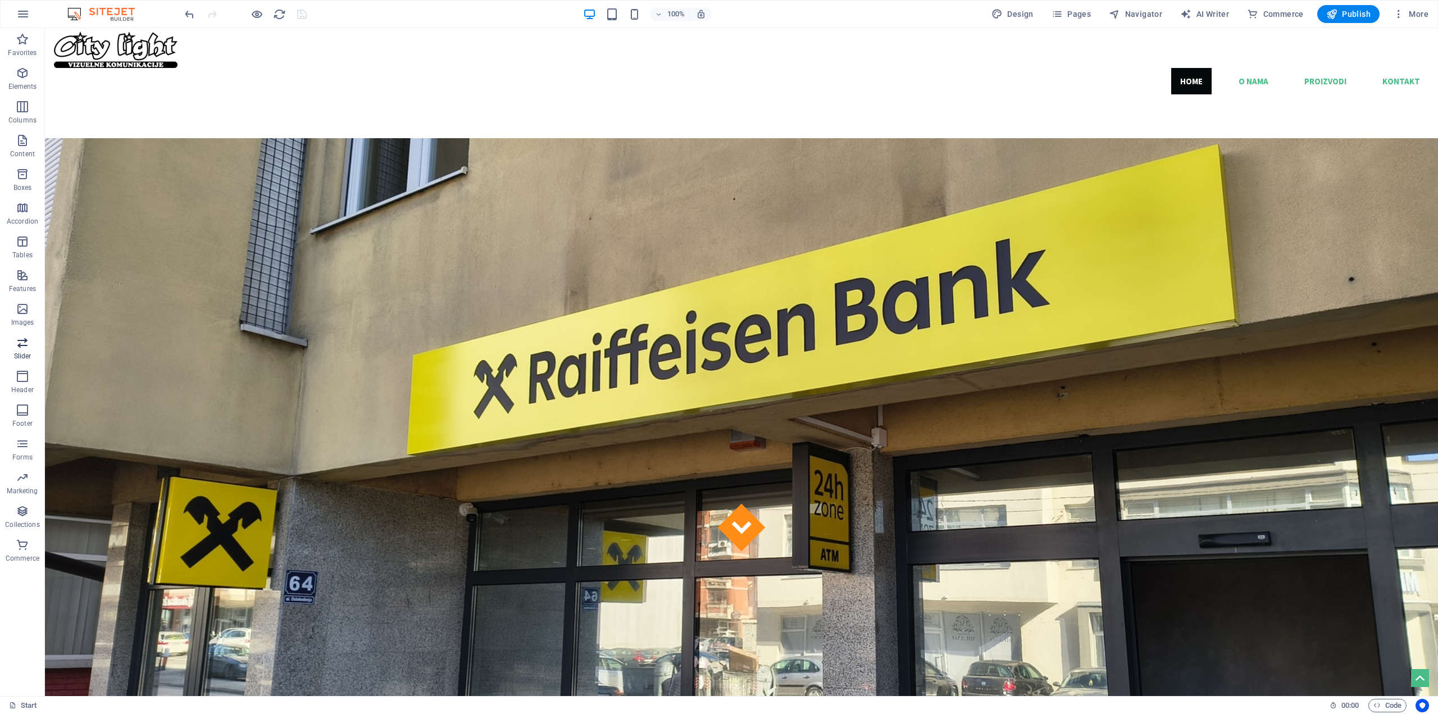
click at [20, 341] on icon "button" at bounding box center [22, 342] width 13 height 13
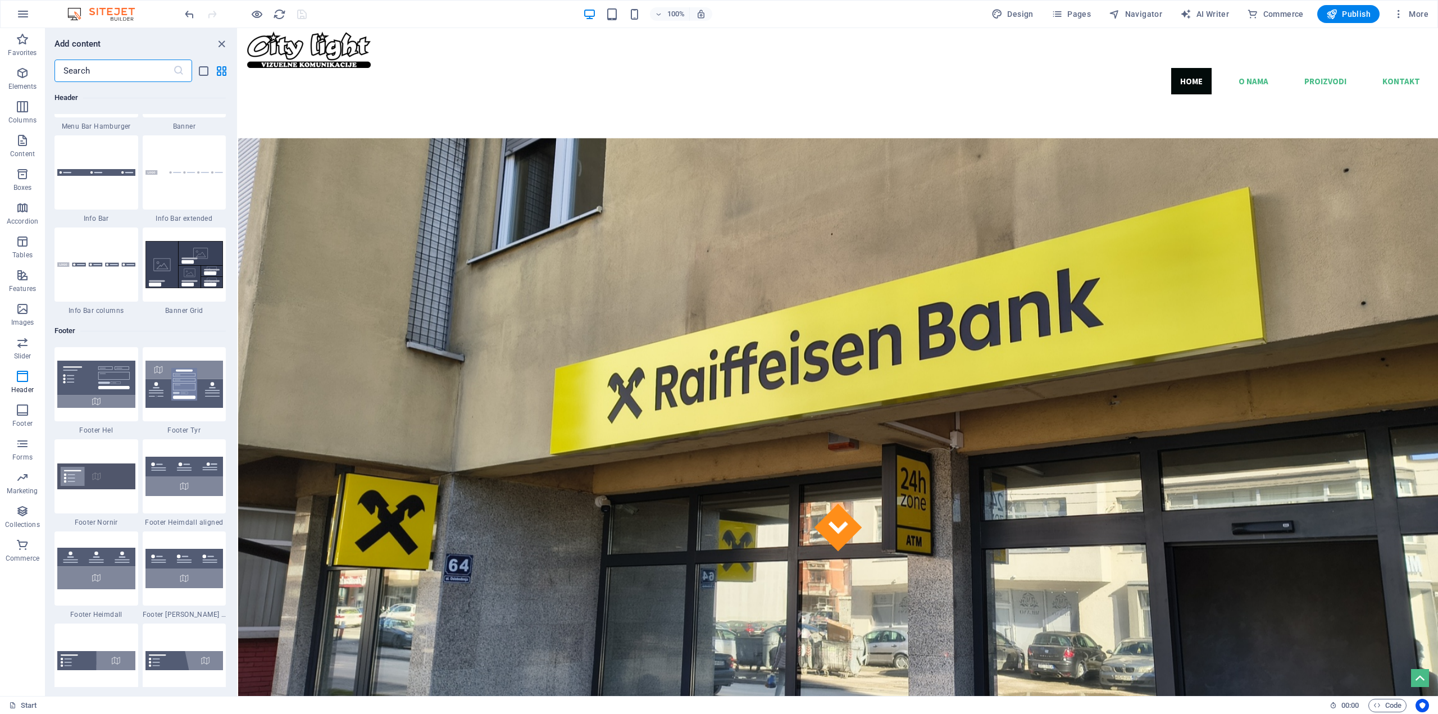
scroll to position [7209, 0]
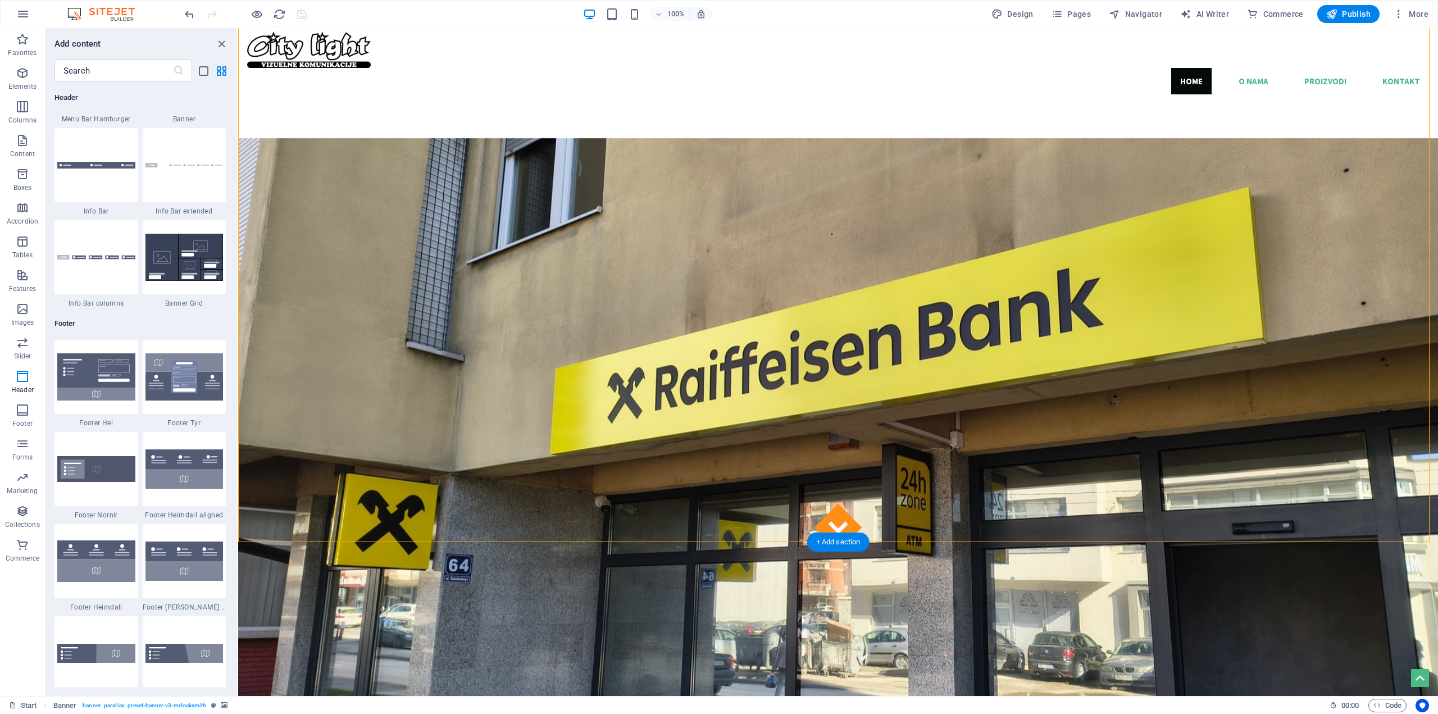
drag, startPoint x: 510, startPoint y: 154, endPoint x: 460, endPoint y: 207, distance: 72.3
click at [545, 147] on icon at bounding box center [548, 146] width 6 height 12
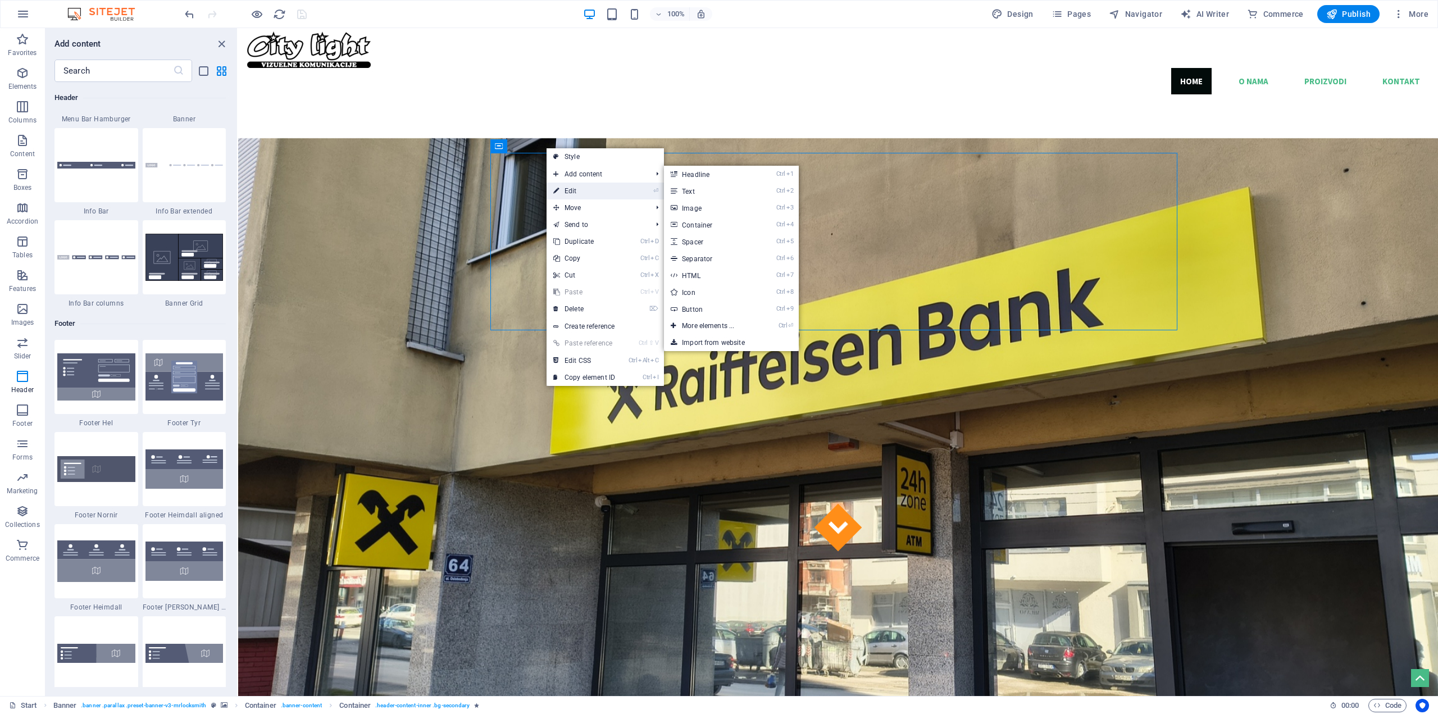
drag, startPoint x: 584, startPoint y: 188, endPoint x: 250, endPoint y: 163, distance: 334.5
click at [584, 188] on link "⏎ Edit" at bounding box center [583, 191] width 75 height 17
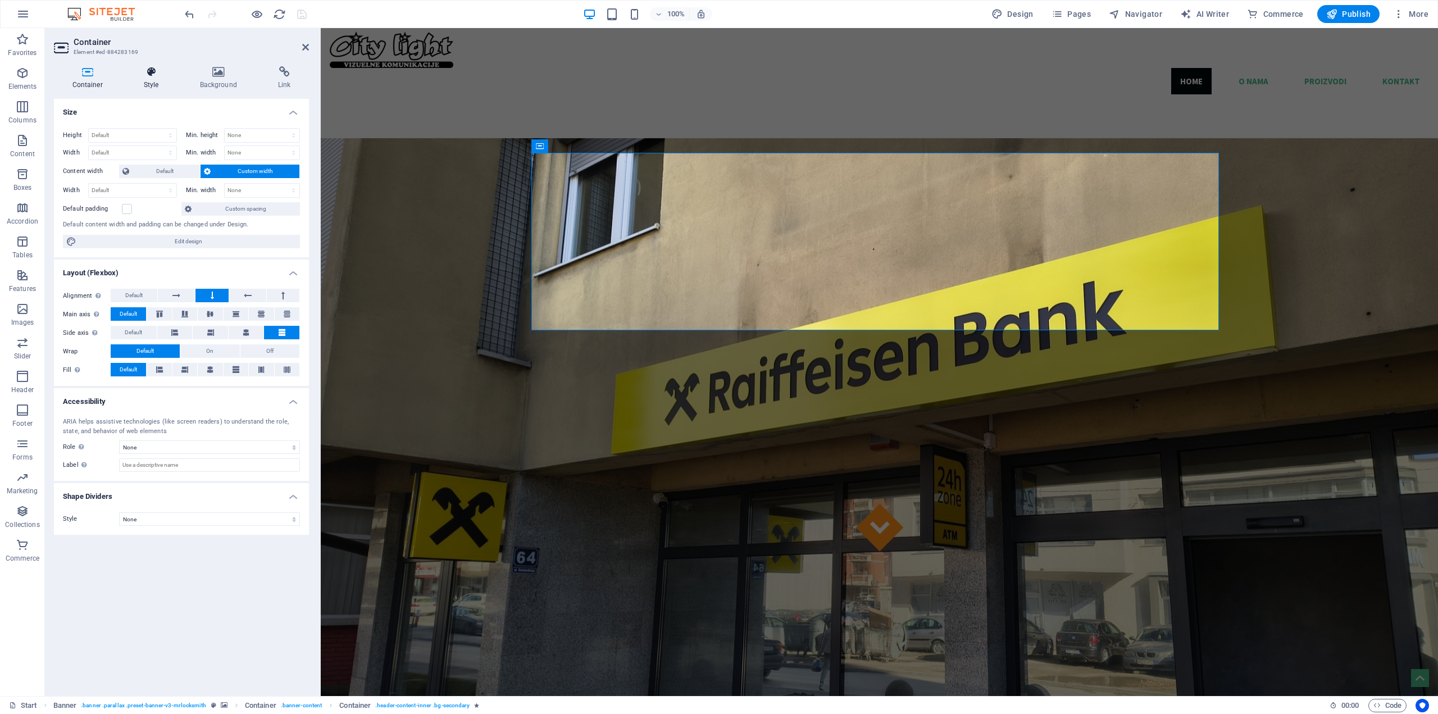
click at [161, 77] on h4 "Style" at bounding box center [153, 78] width 56 height 24
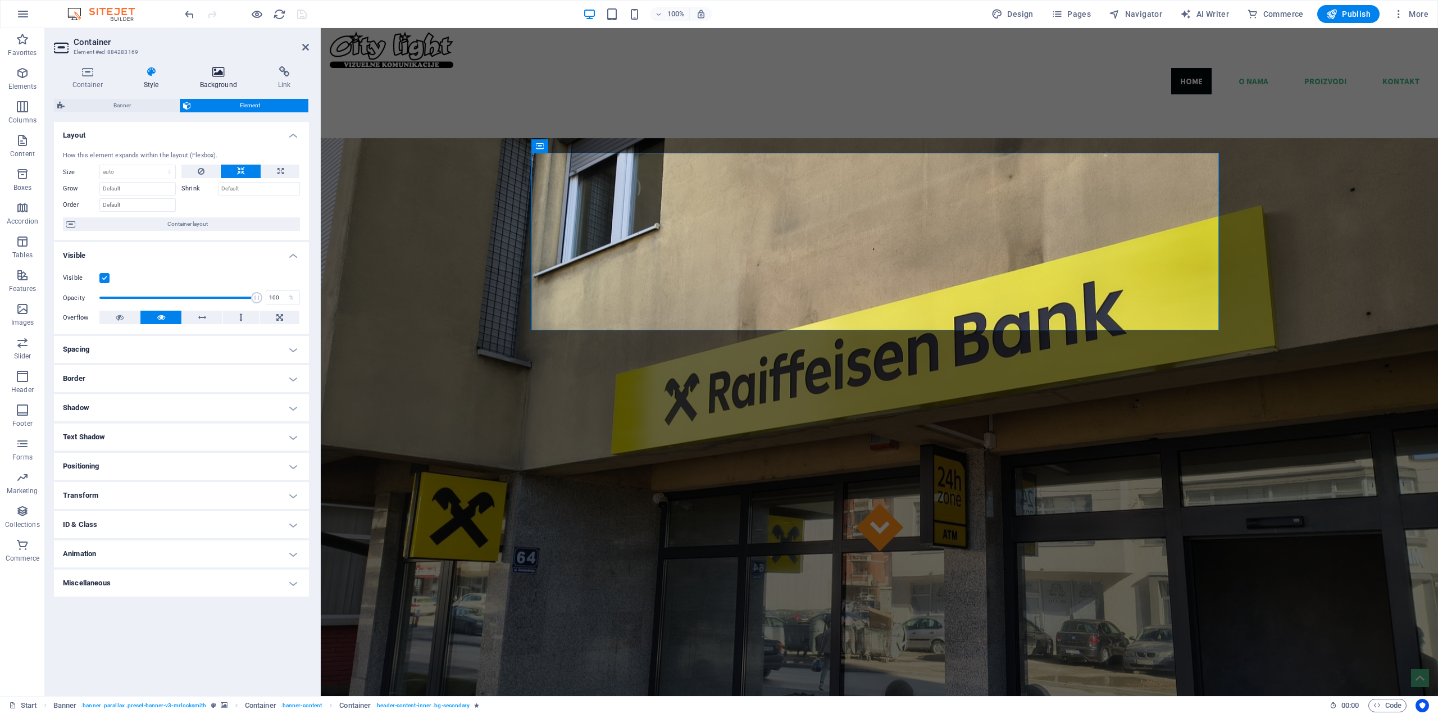
click at [208, 77] on icon at bounding box center [218, 71] width 74 height 11
